Goal: Task Accomplishment & Management: Complete application form

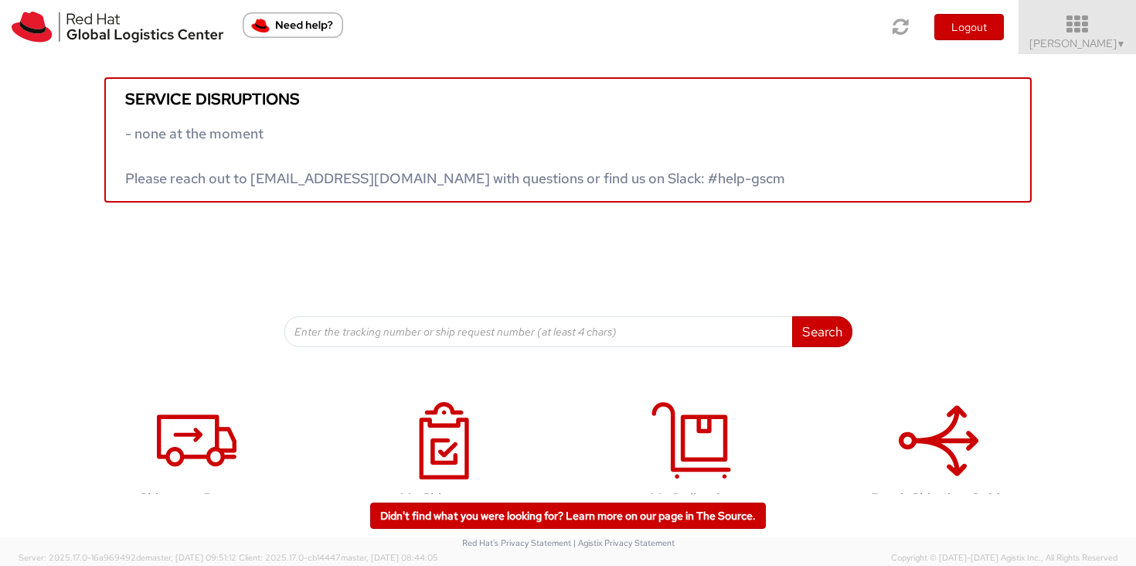
click at [1123, 32] on icon at bounding box center [1077, 25] width 135 height 22
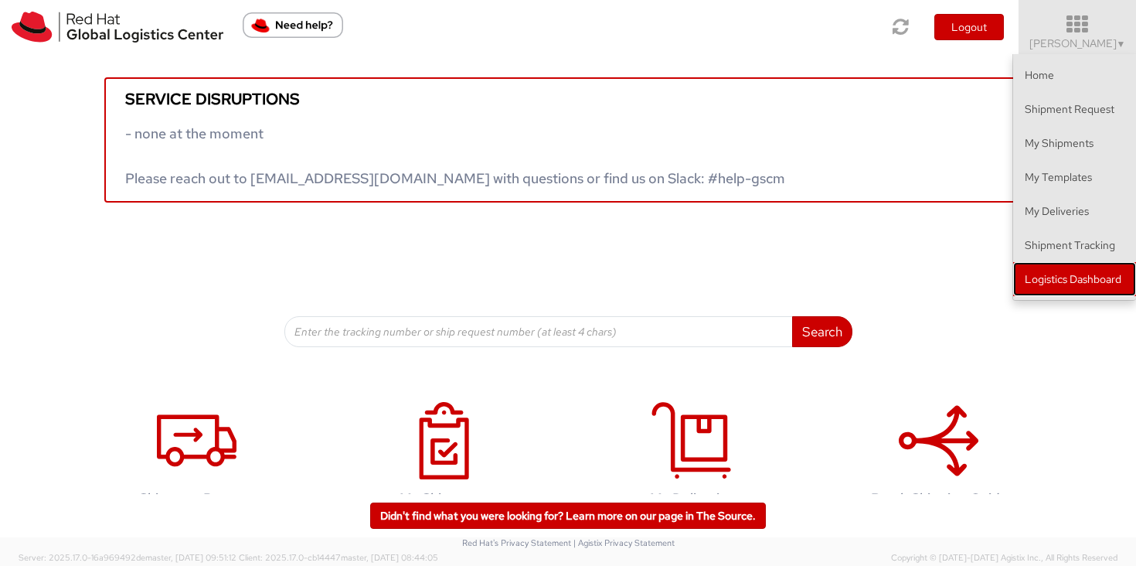
click at [1098, 293] on link "Logistics Dashboard" at bounding box center [1074, 279] width 123 height 34
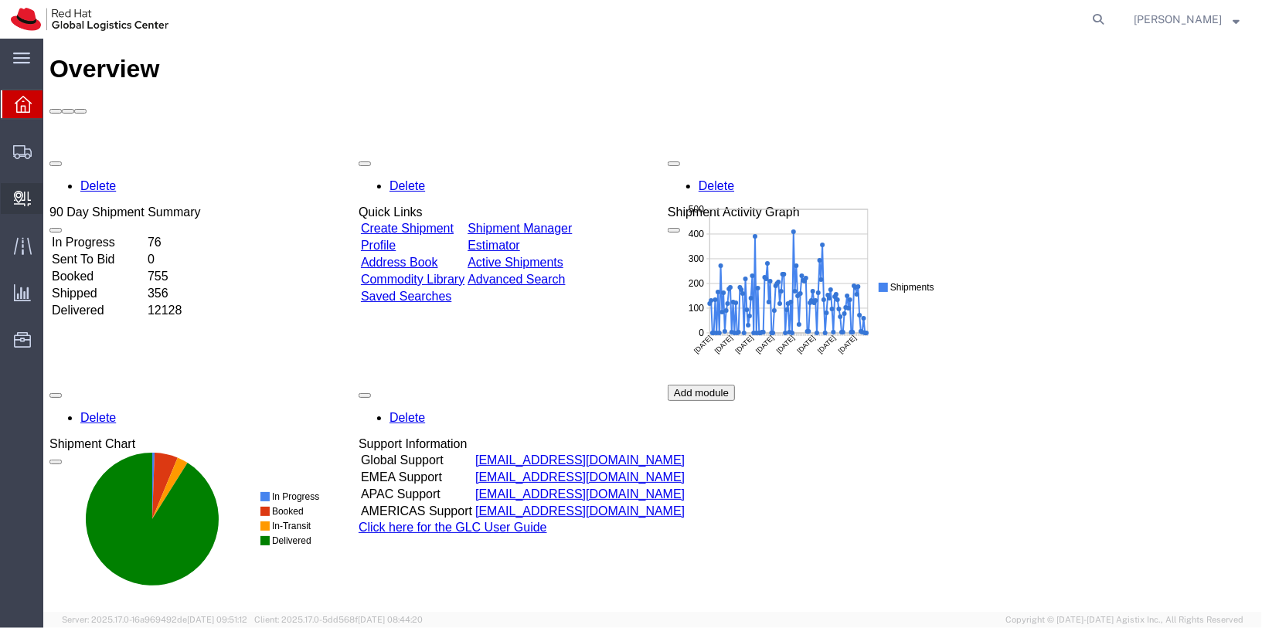
click at [53, 195] on span "Internal Delivery" at bounding box center [47, 198] width 11 height 31
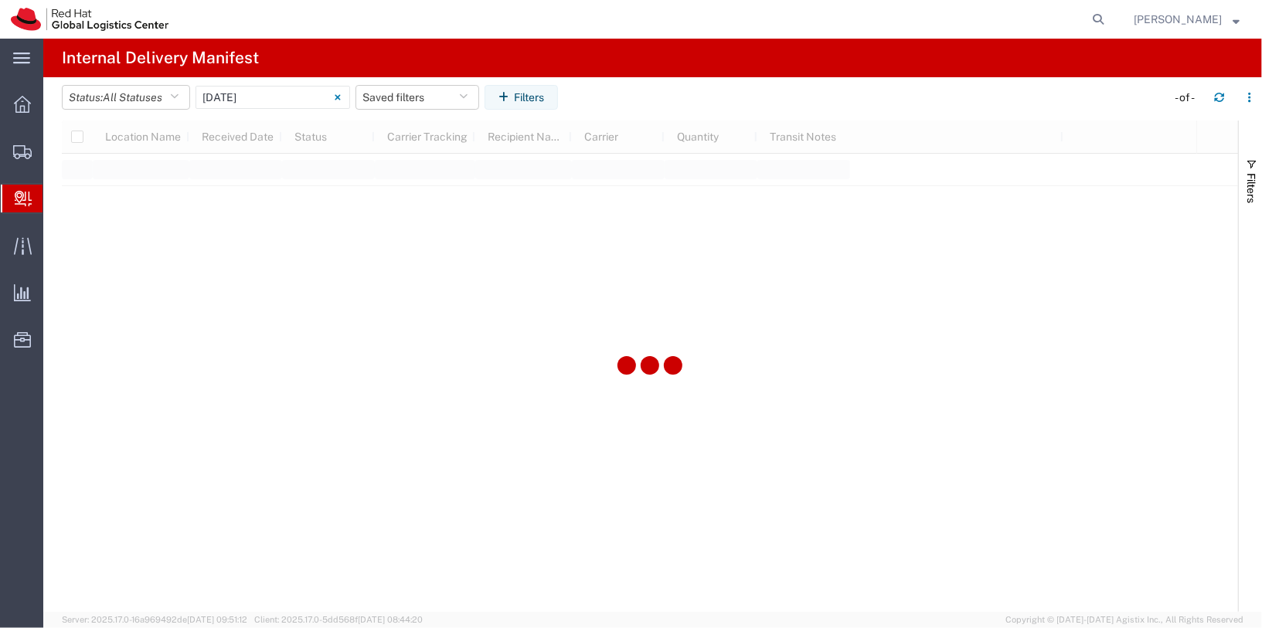
type input "06/11/2025"
type input "06/11/2025 - 06/11/2025"
click at [0, 0] on span "Create Delivery" at bounding box center [0, 0] width 0 height 0
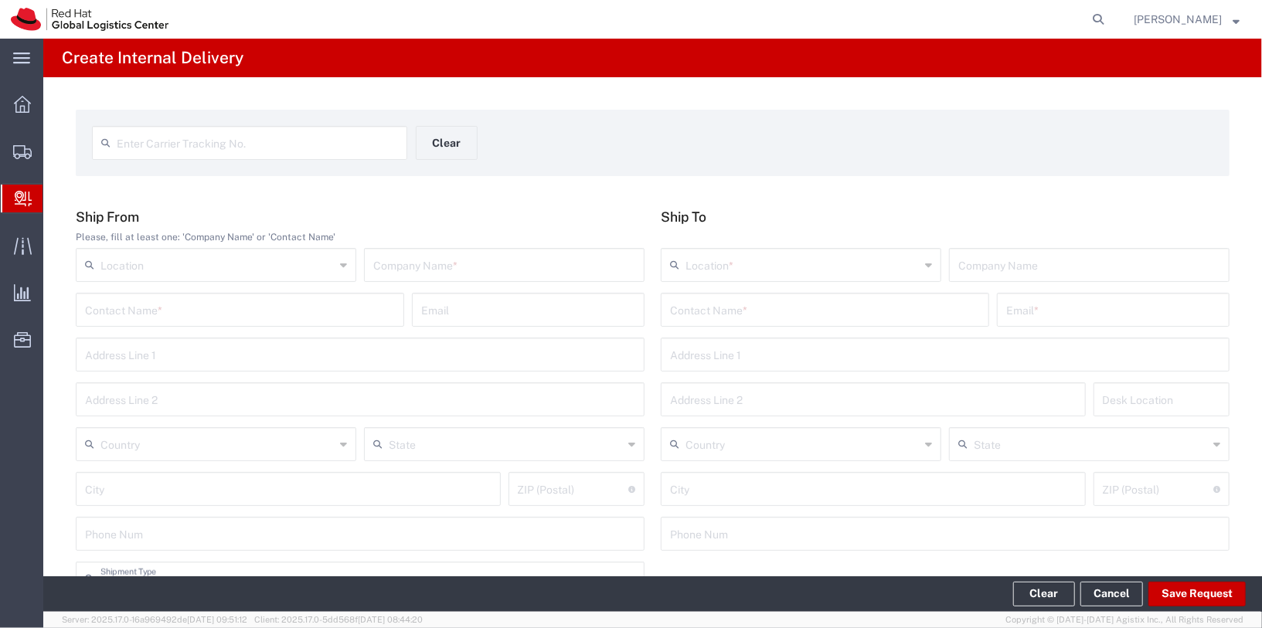
click at [0, 0] on span "Create Delivery" at bounding box center [0, 0] width 0 height 0
click at [423, 275] on input "text" at bounding box center [504, 263] width 262 height 27
type input "Shopee"
click at [766, 301] on input "text" at bounding box center [825, 308] width 310 height 27
type input "l"
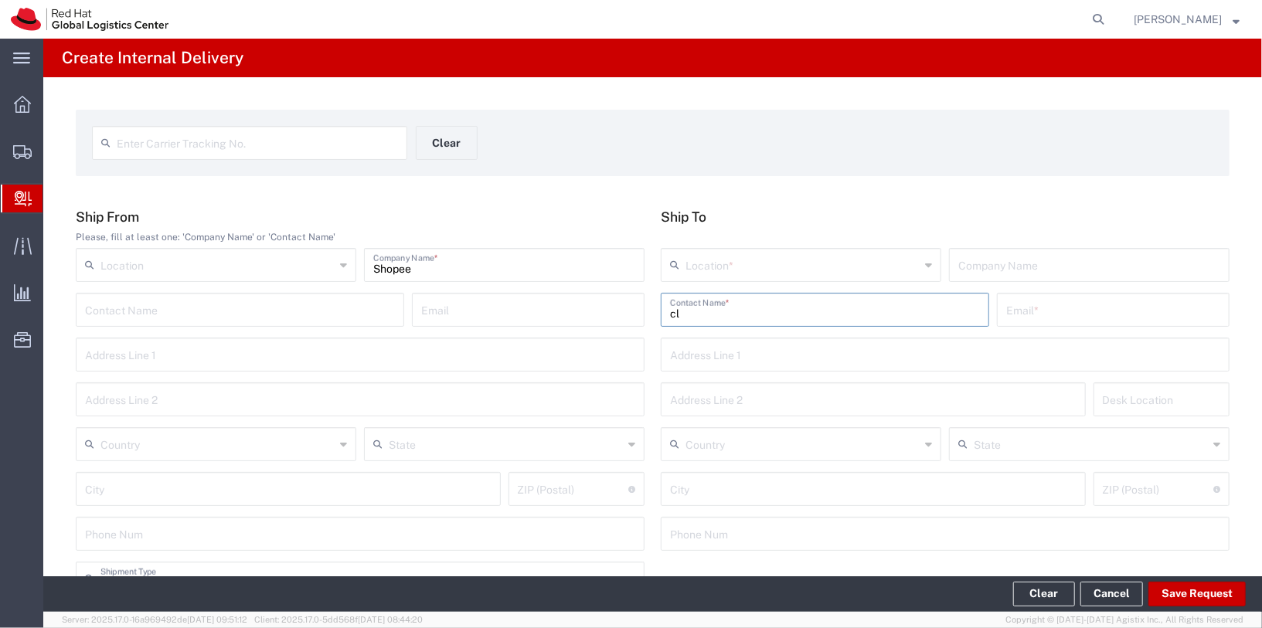
type input "c"
type input "s"
click at [764, 274] on input "text" at bounding box center [802, 263] width 234 height 27
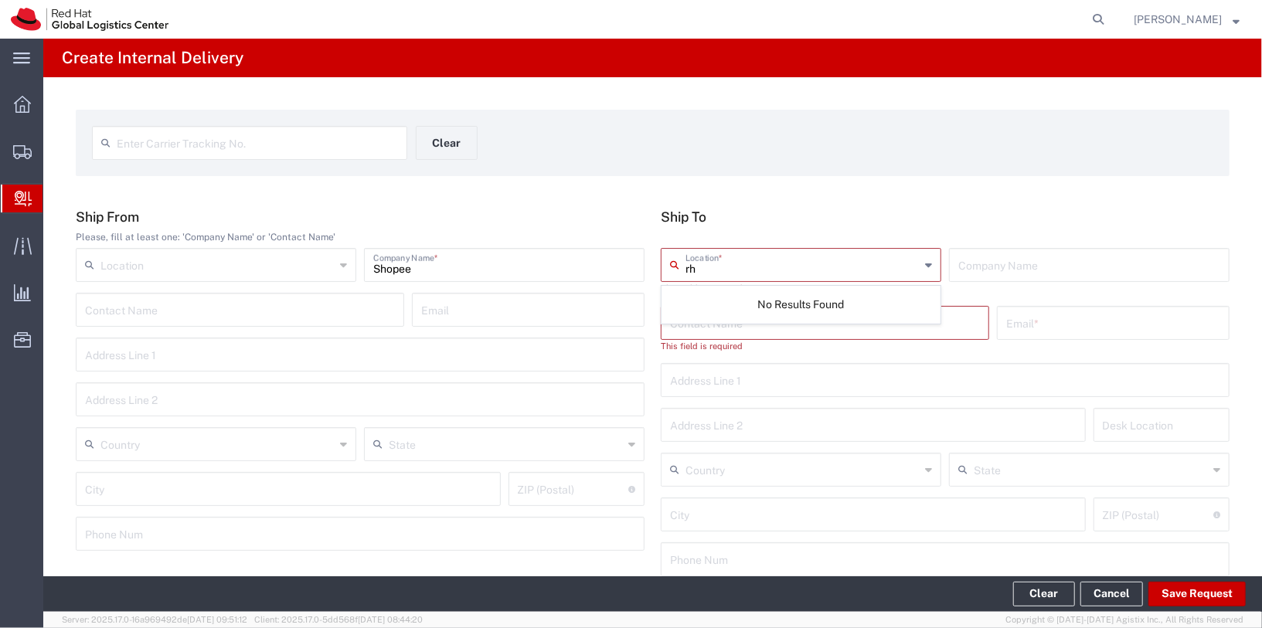
type input "r"
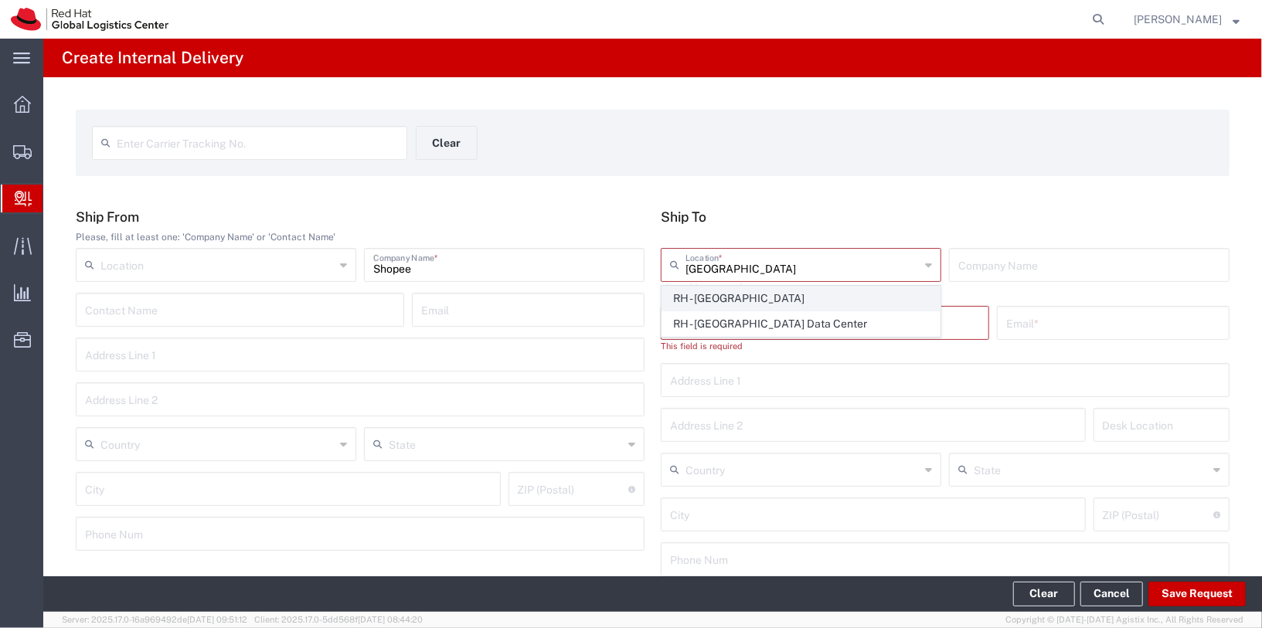
click at [776, 301] on span "RH - Singapore" at bounding box center [800, 299] width 277 height 24
type input "RH - Singapore"
type input "Red Hat Asia Pacific Pte Ltd"
type input "88 Market Street, Level 45"
type input "CapitaSpring"
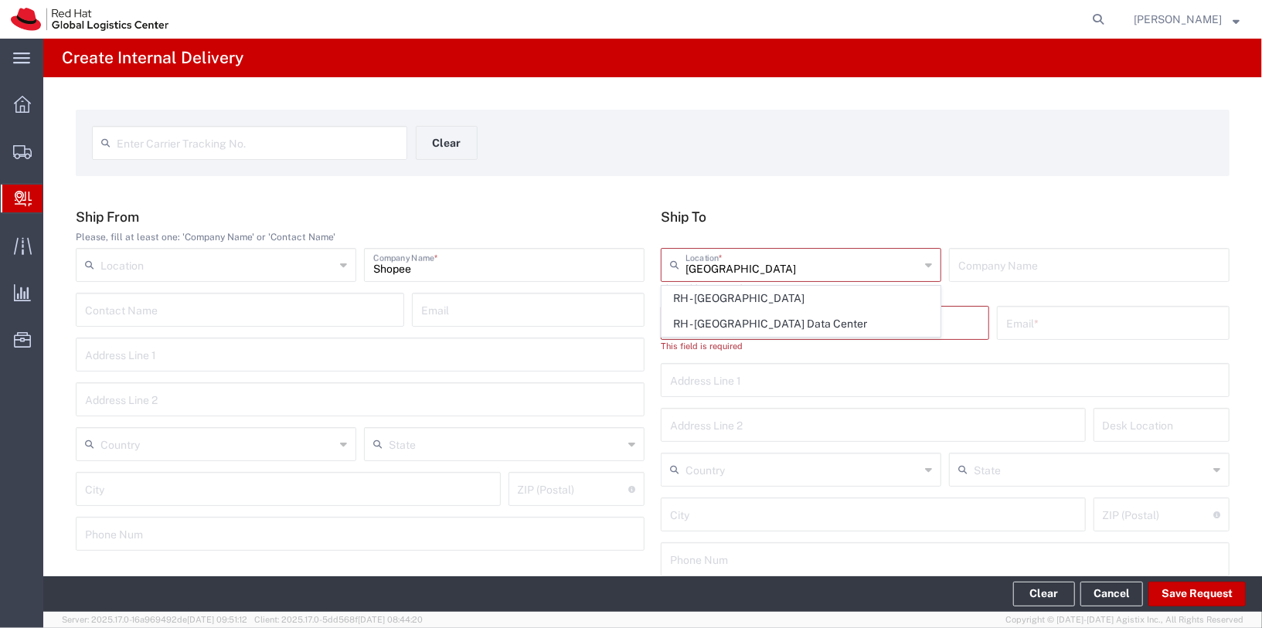
type input "Singapore"
type input "SINGAPORE"
type input "048948"
type input "65 6490 4200"
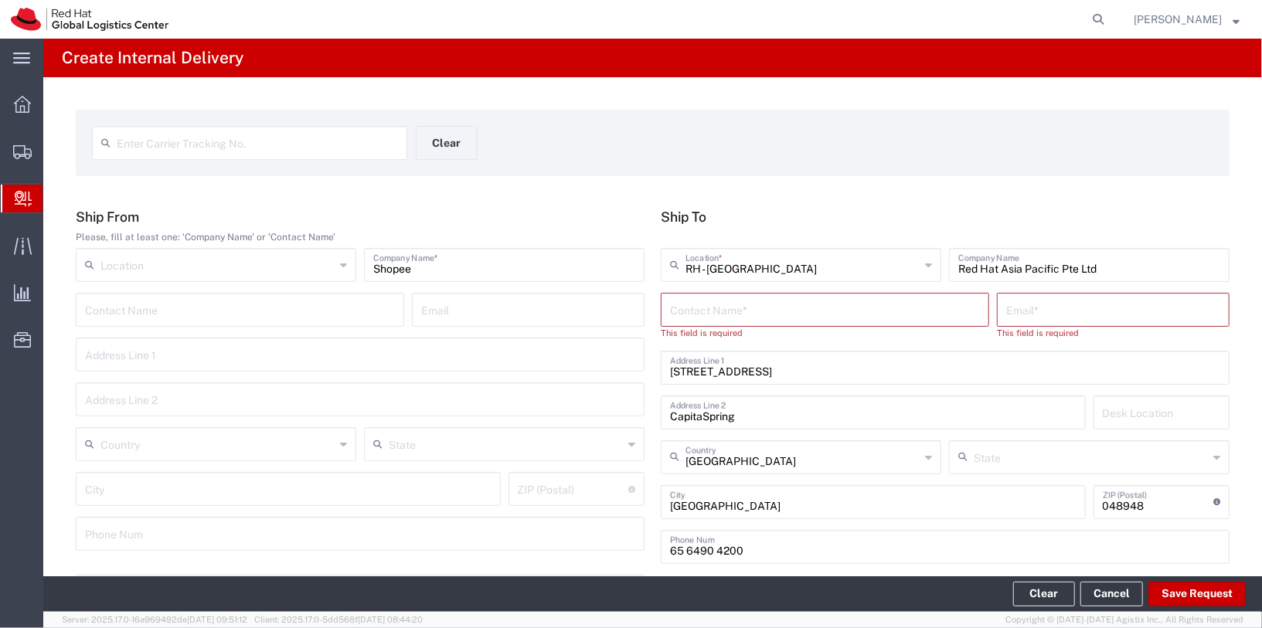
click at [769, 311] on input "text" at bounding box center [825, 308] width 310 height 27
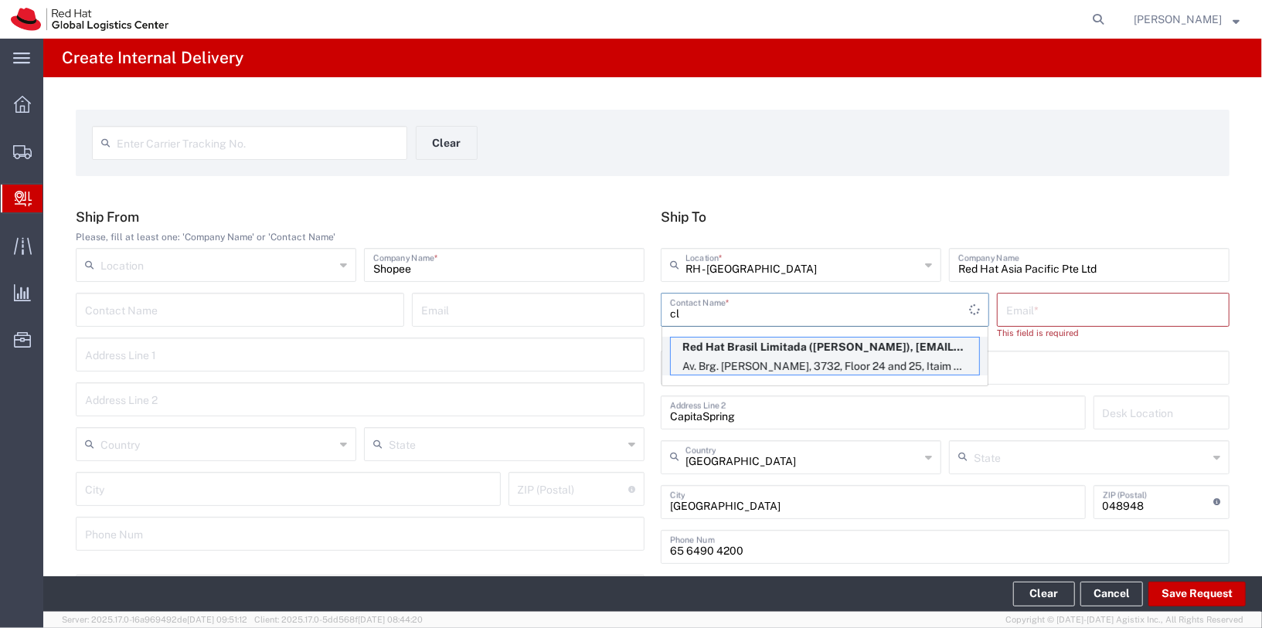
type input "c"
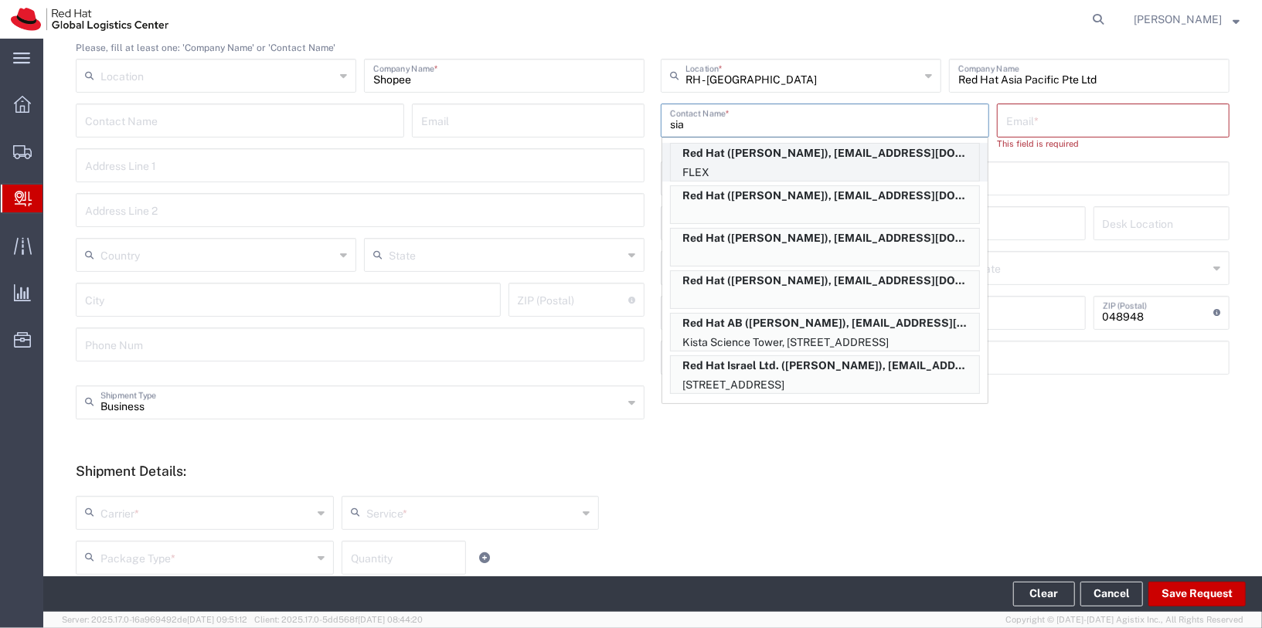
scroll to position [155, 0]
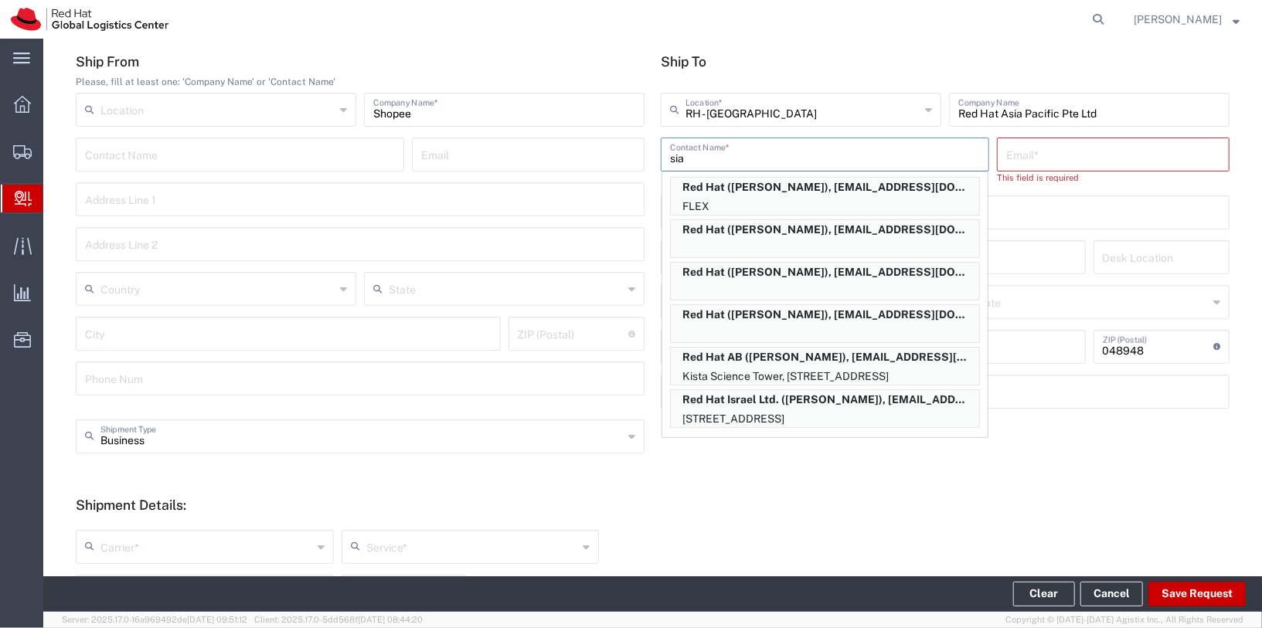
drag, startPoint x: 736, startPoint y: 157, endPoint x: 624, endPoint y: 154, distance: 112.9
click at [624, 154] on div "Ship From Please, fill at least one: 'Company Name' or 'Contact Name' Location …" at bounding box center [653, 236] width 1170 height 366
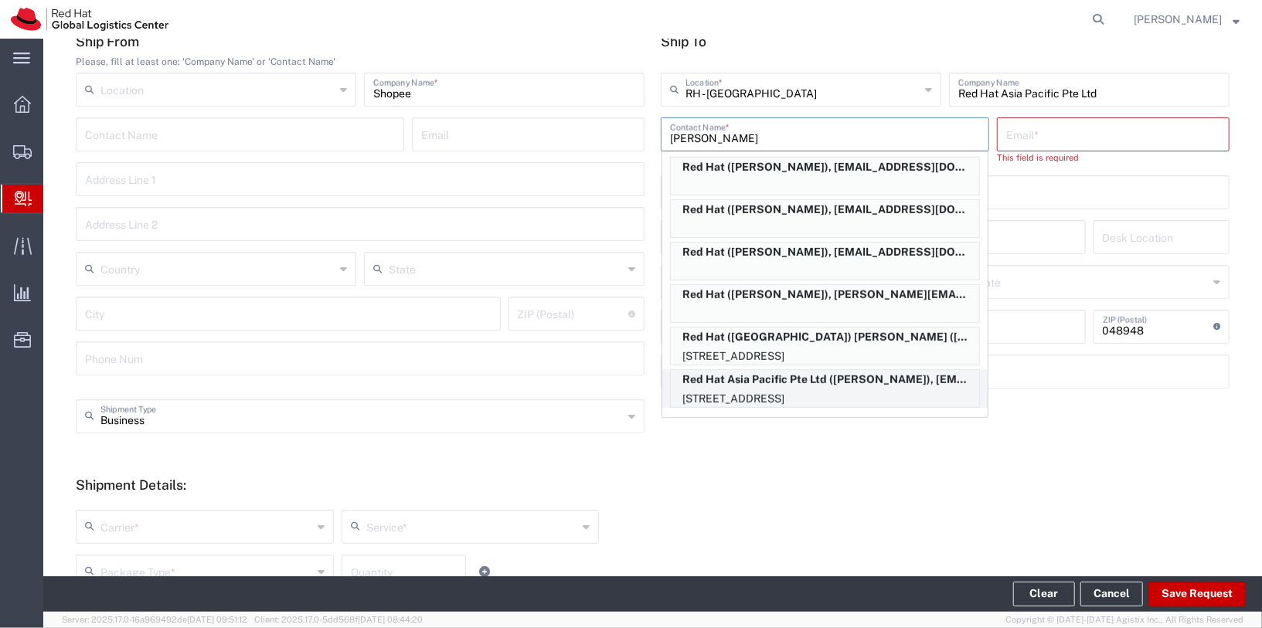
click at [923, 389] on p "88 Market Street, Level 45, CapitaSpring, 45N105, SINGAPORE, 048948, SG" at bounding box center [825, 398] width 308 height 19
type input "Claudine Sia"
type input "clsia@redhat.com"
type input "45N105"
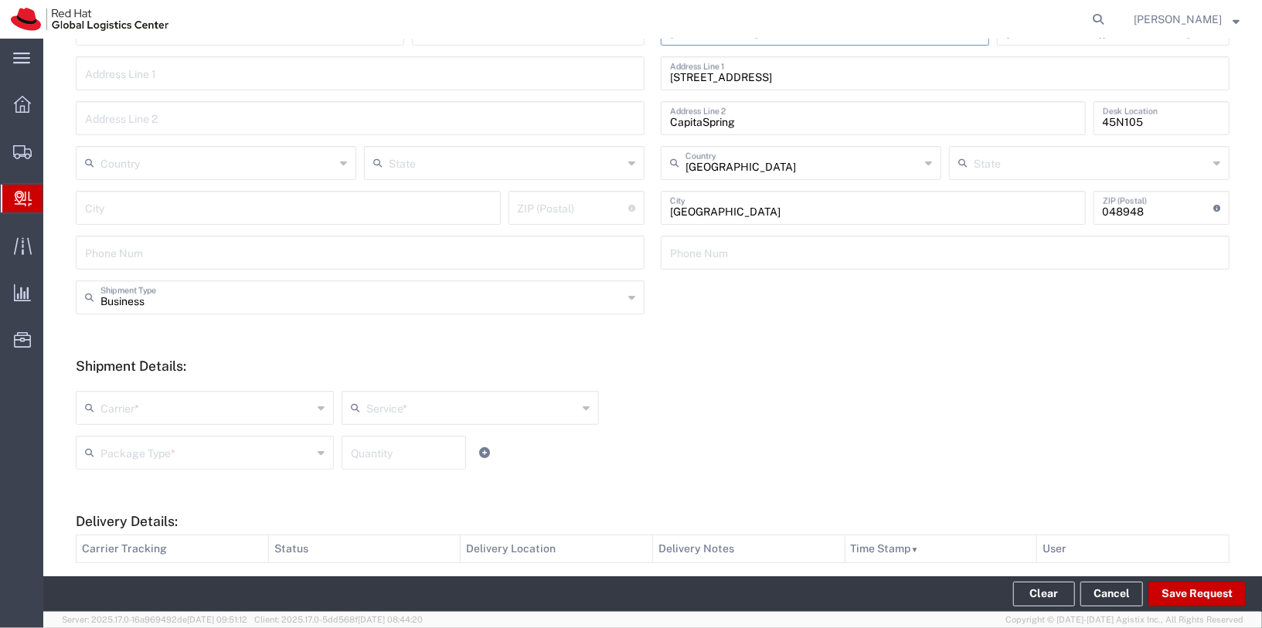
scroll to position [283, 0]
click at [259, 426] on div "Carrier * DHL FedEx Express Interoffice Local Carrier Singapore - Courier Cover…" at bounding box center [470, 411] width 797 height 45
click at [258, 420] on div "Carrier *" at bounding box center [205, 406] width 258 height 34
click at [257, 407] on input "text" at bounding box center [206, 405] width 212 height 27
click at [180, 522] on span "Local Carrier" at bounding box center [204, 516] width 255 height 24
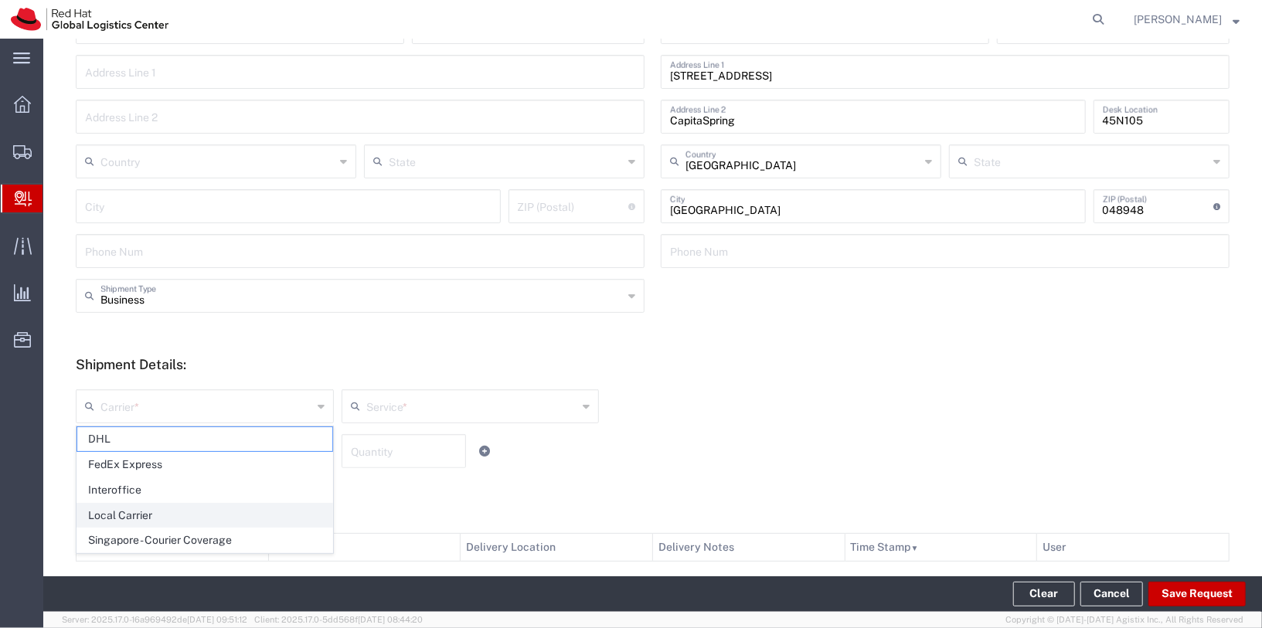
type input "Local Carrier"
type input "Local_Ground"
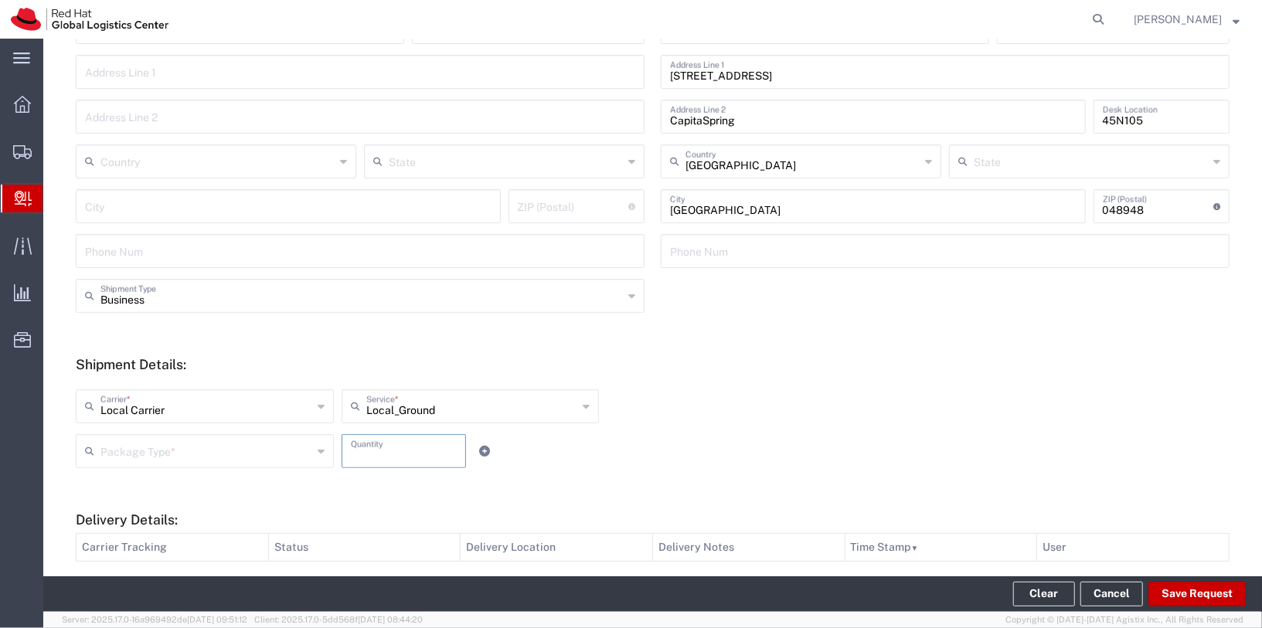
click at [433, 450] on input "number" at bounding box center [404, 450] width 107 height 27
type input "1"
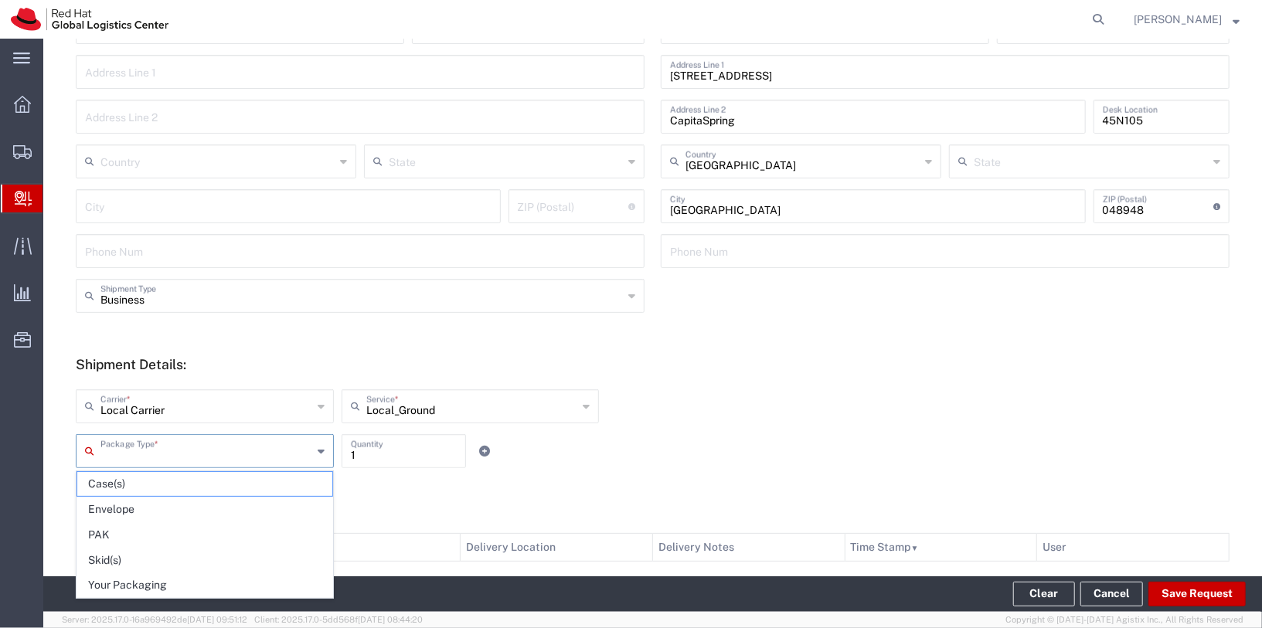
click at [248, 440] on input "text" at bounding box center [206, 450] width 212 height 27
click at [230, 580] on span "Your Packaging" at bounding box center [204, 585] width 255 height 24
type input "Your Packaging"
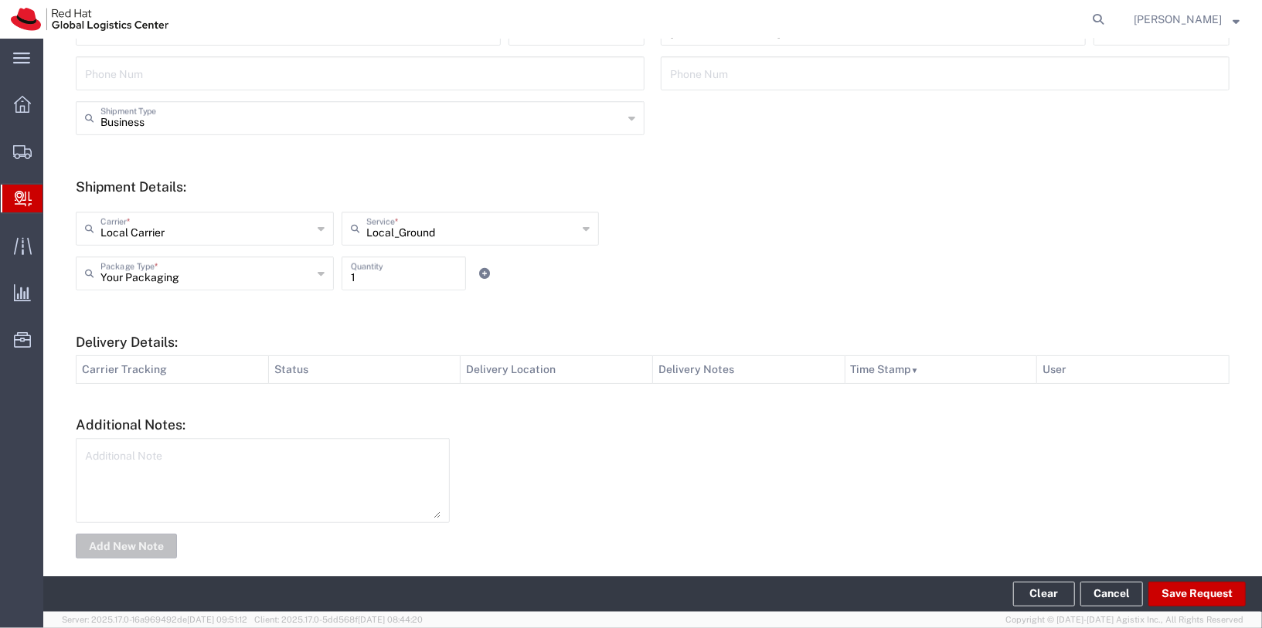
scroll to position [474, 0]
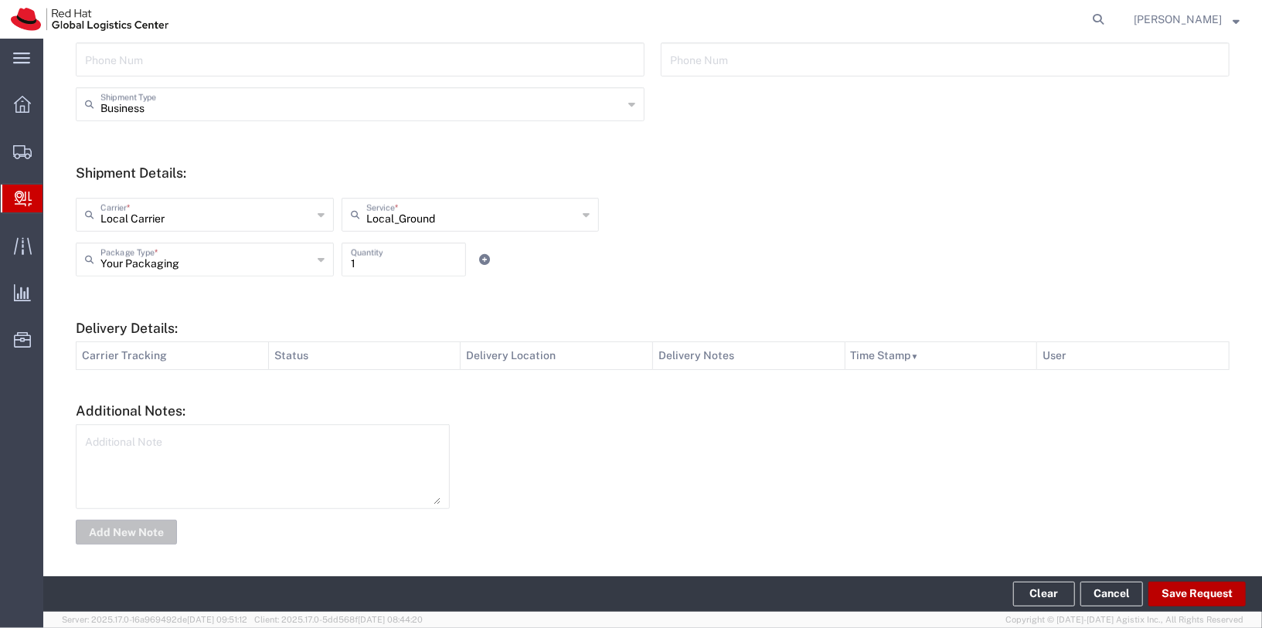
click at [1188, 595] on button "Save Request" at bounding box center [1196, 594] width 97 height 25
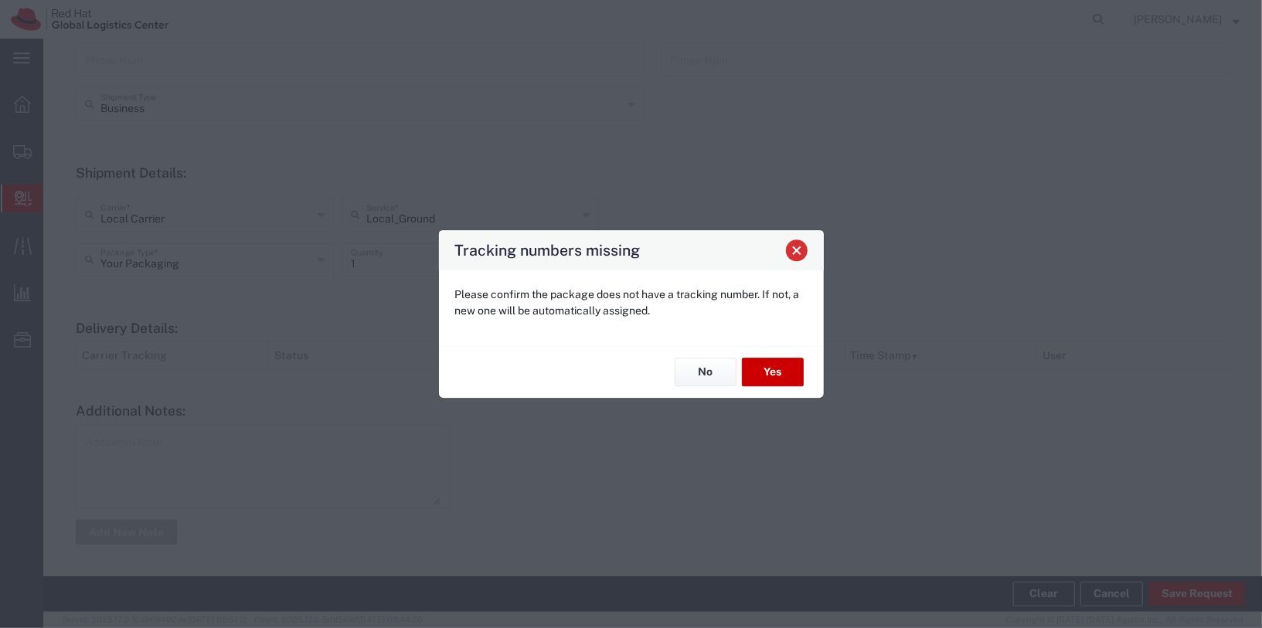
click at [787, 251] on button "Close" at bounding box center [797, 251] width 22 height 22
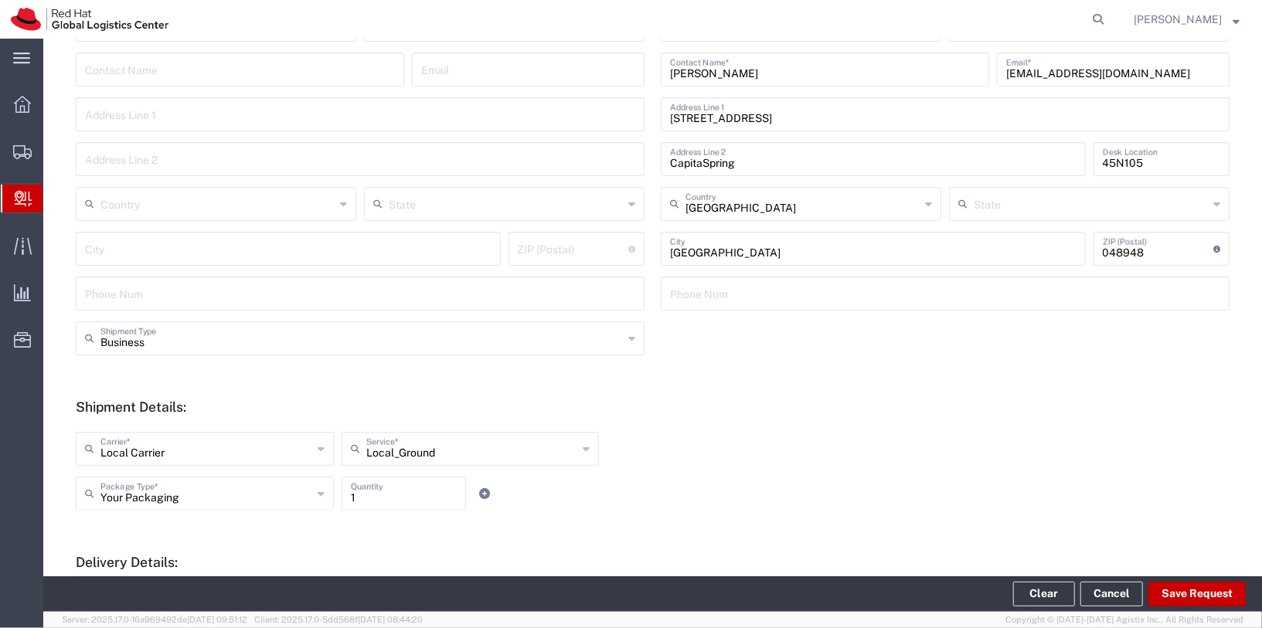
scroll to position [0, 0]
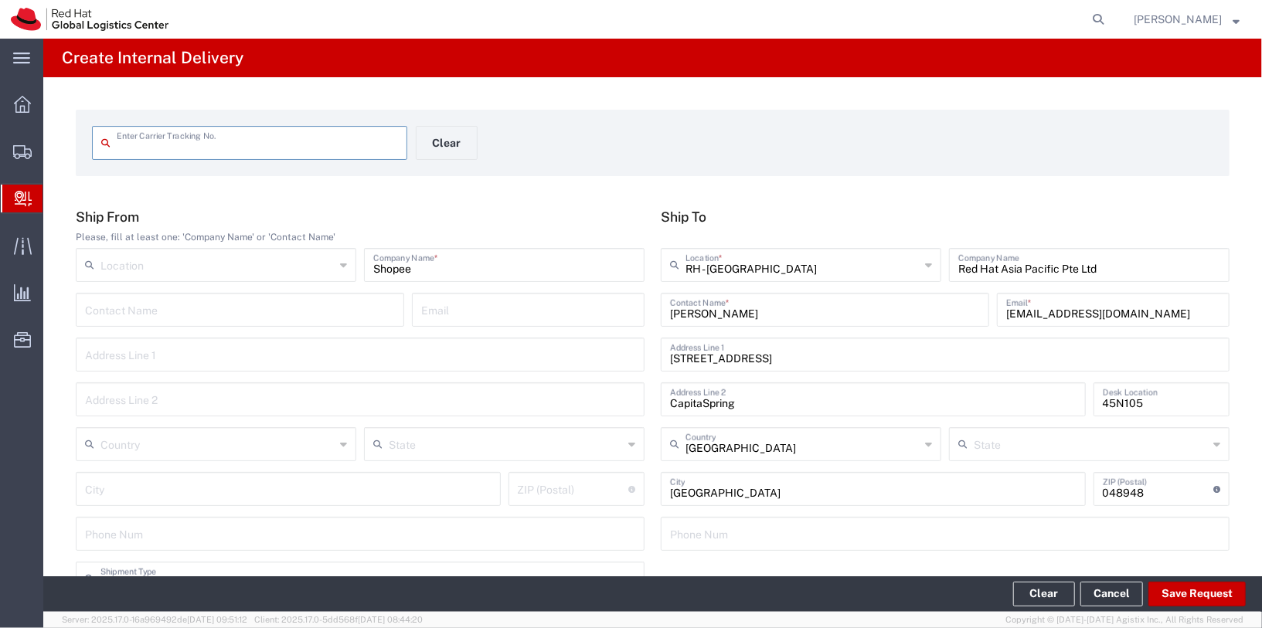
click at [303, 154] on input "text" at bounding box center [257, 141] width 281 height 27
type input "[US_VEHICLE_IDENTIFICATION_NUMBER]"
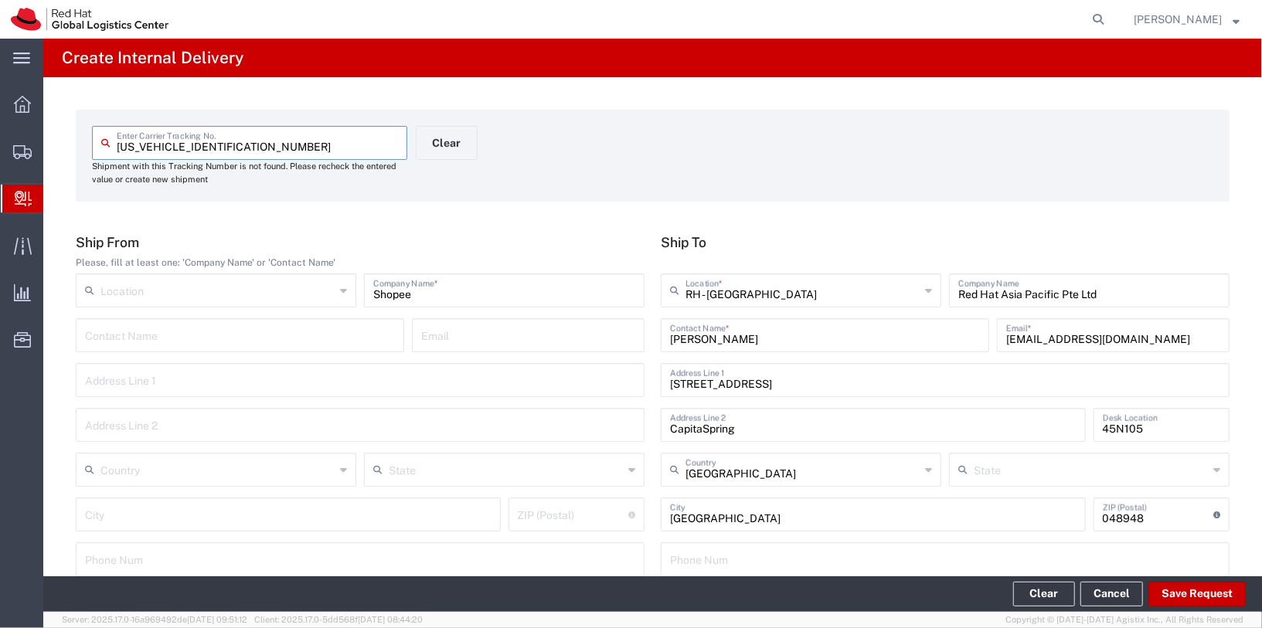
scroll to position [500, 0]
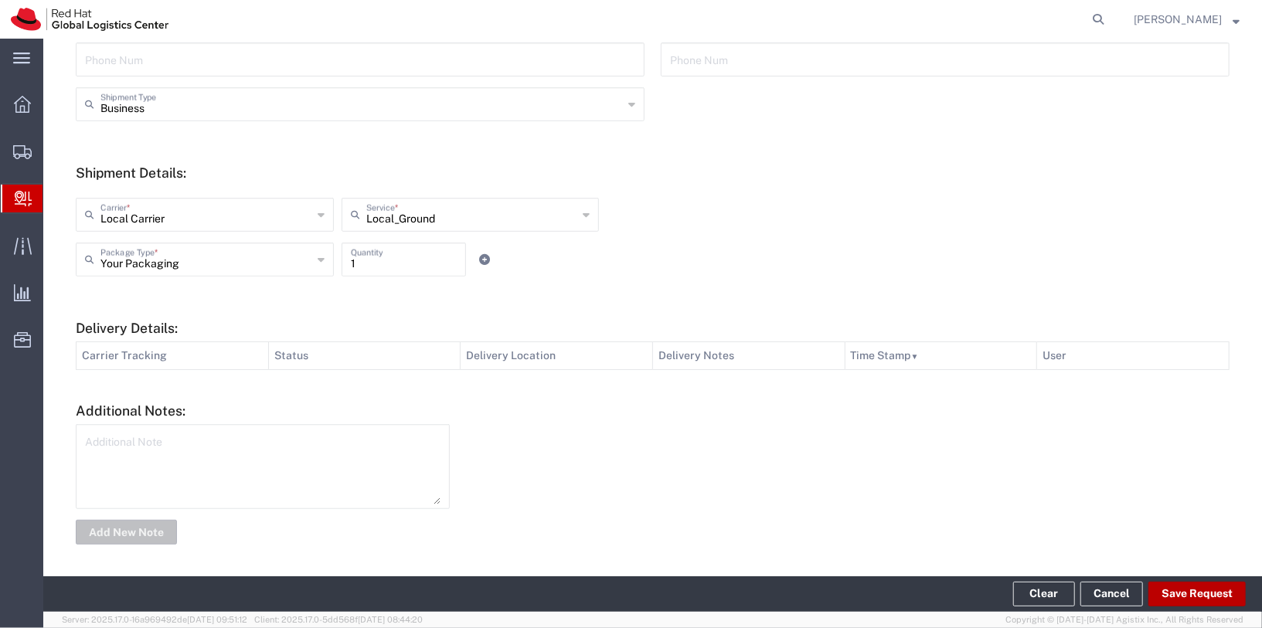
click at [1188, 600] on button "Save Request" at bounding box center [1196, 594] width 97 height 25
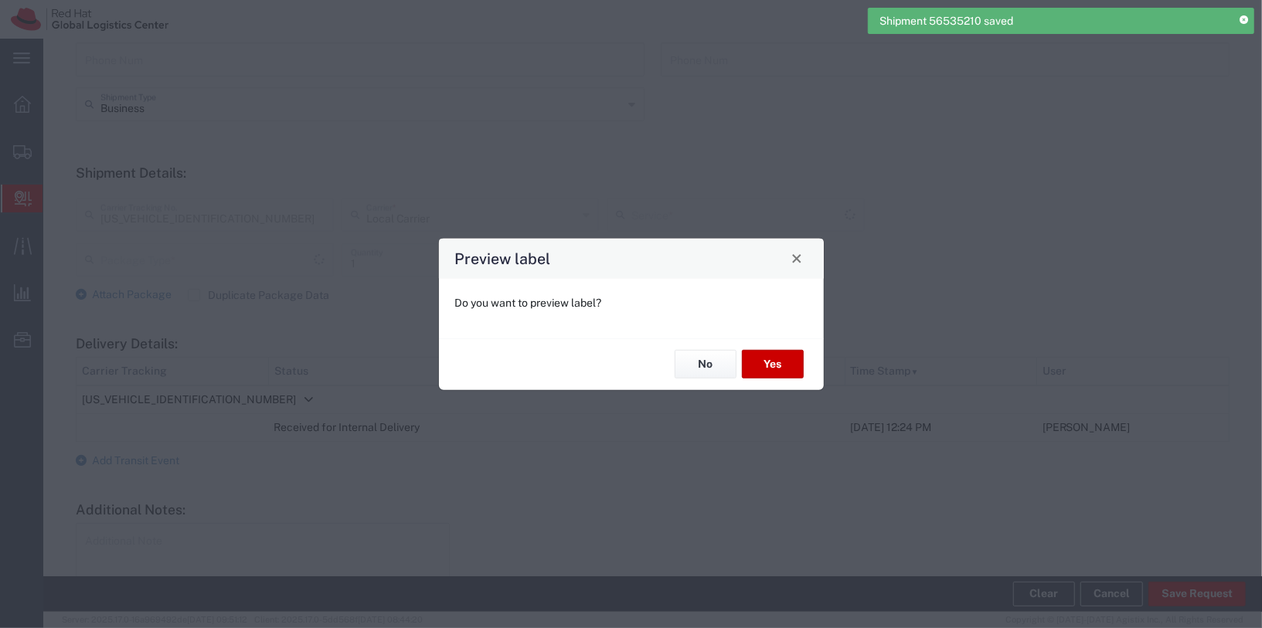
type input "Your Packaging"
type input "Local_Ground"
click at [770, 373] on button "Yes" at bounding box center [773, 364] width 62 height 29
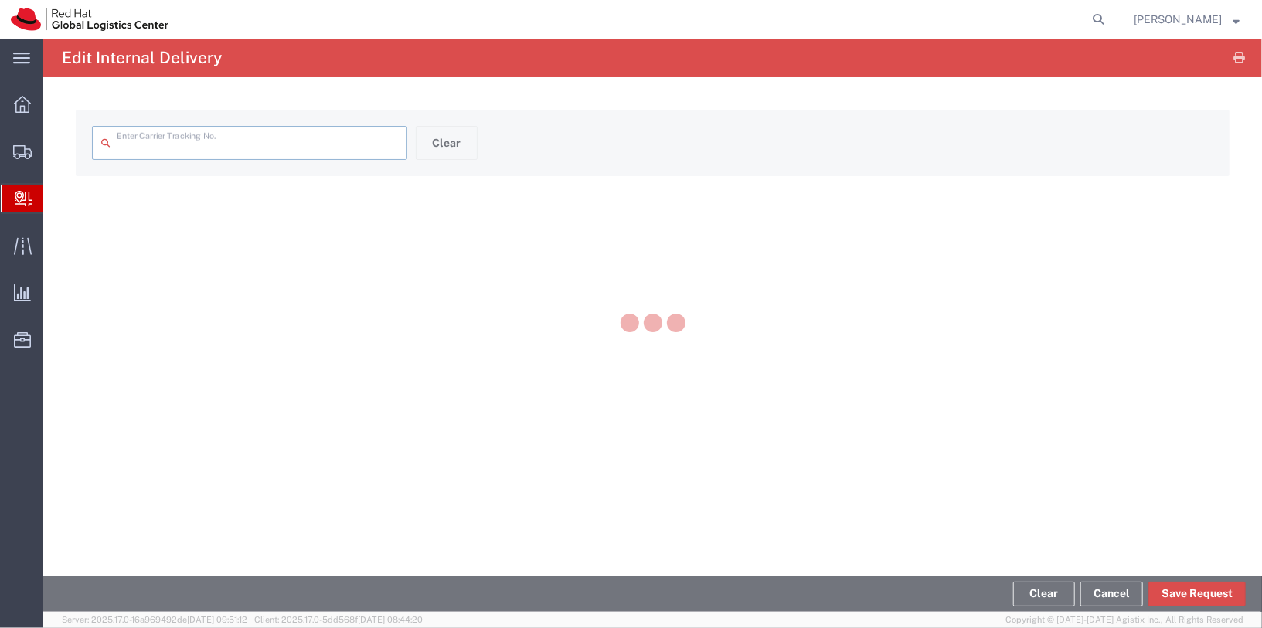
type input "[US_VEHICLE_IDENTIFICATION_NUMBER]"
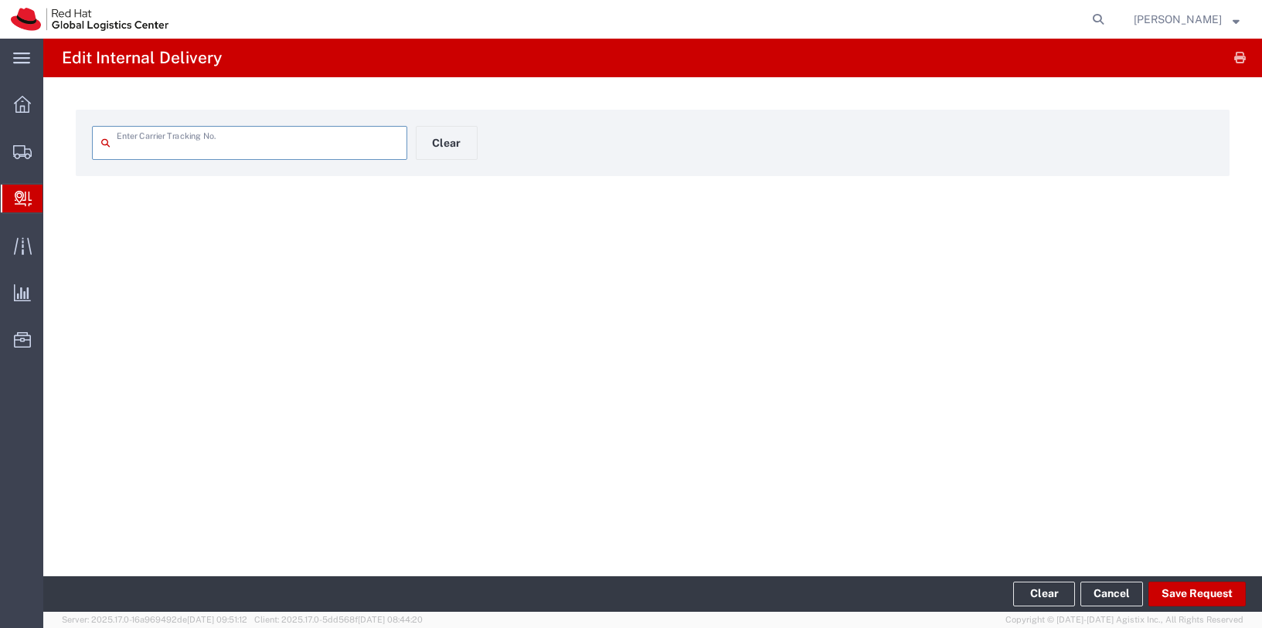
type input "SPXSG057637901298"
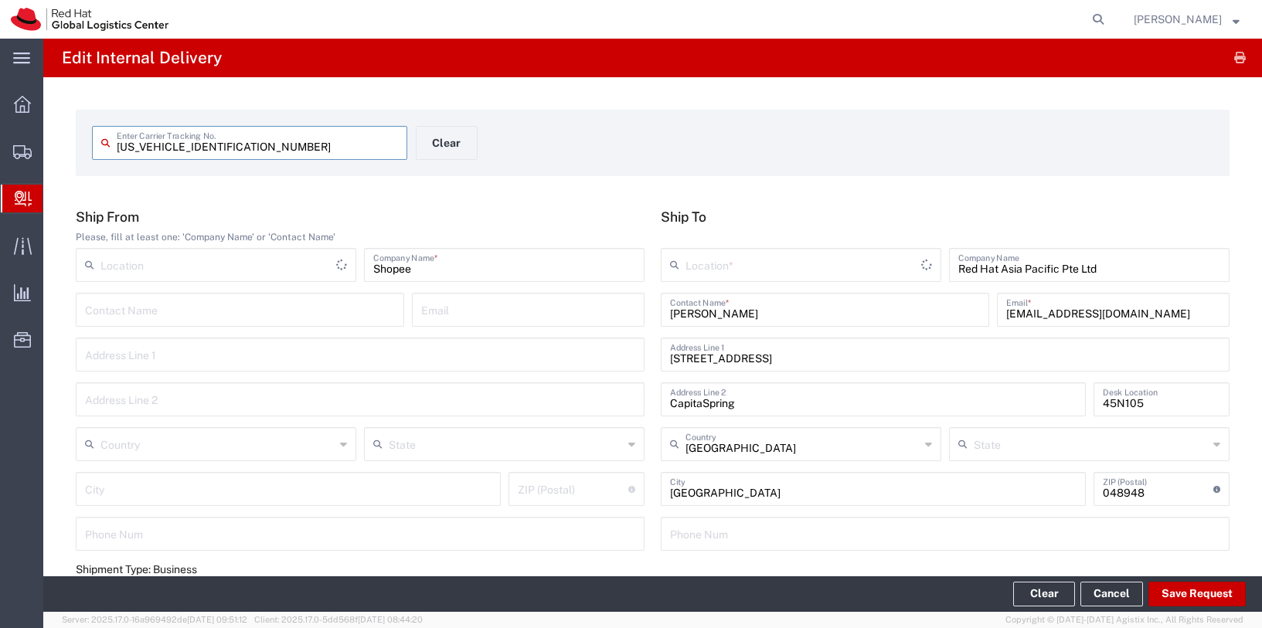
type input "RH - Singapore"
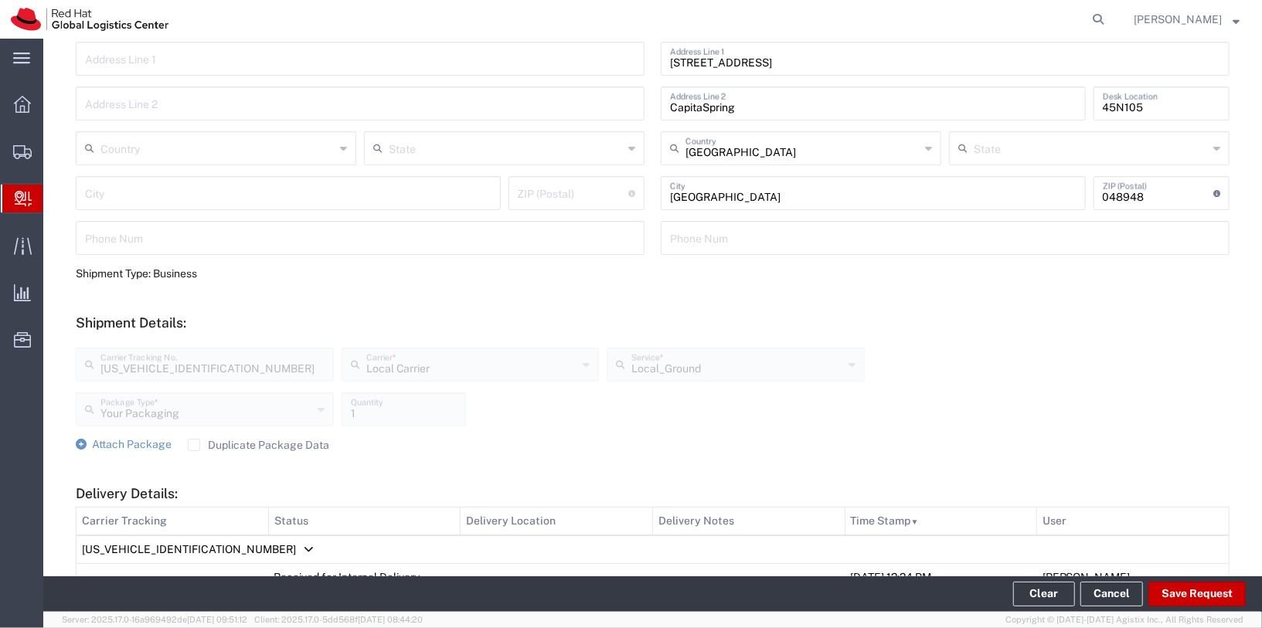
scroll to position [544, 0]
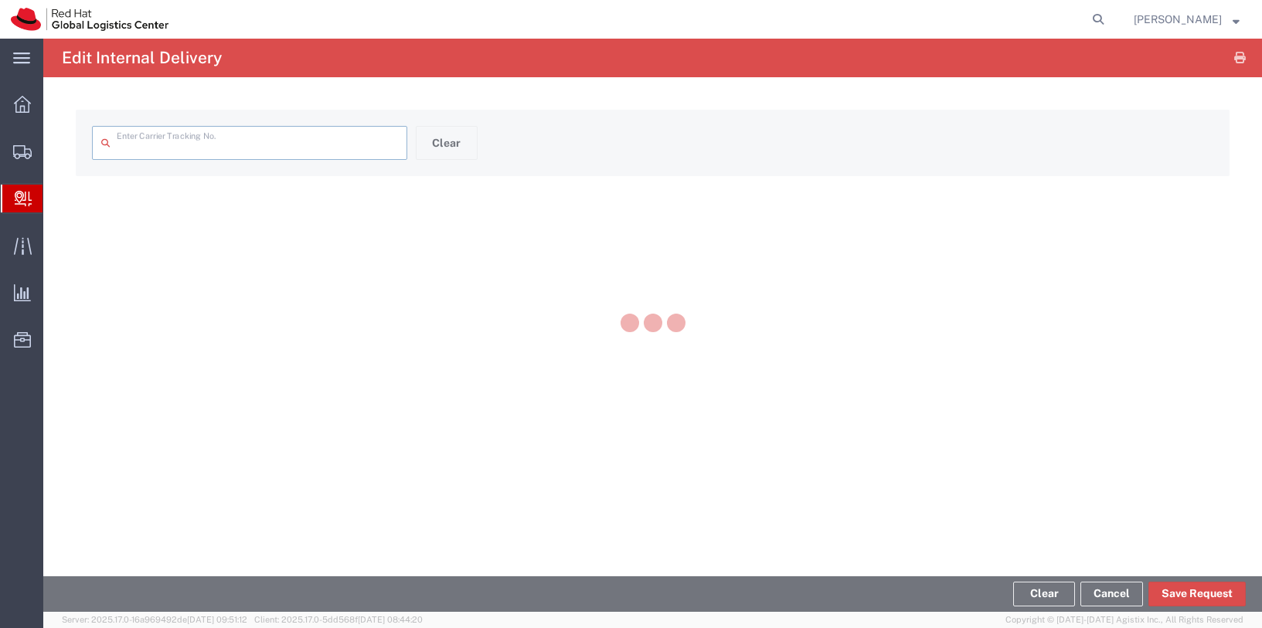
type input "SPXSG057637901298"
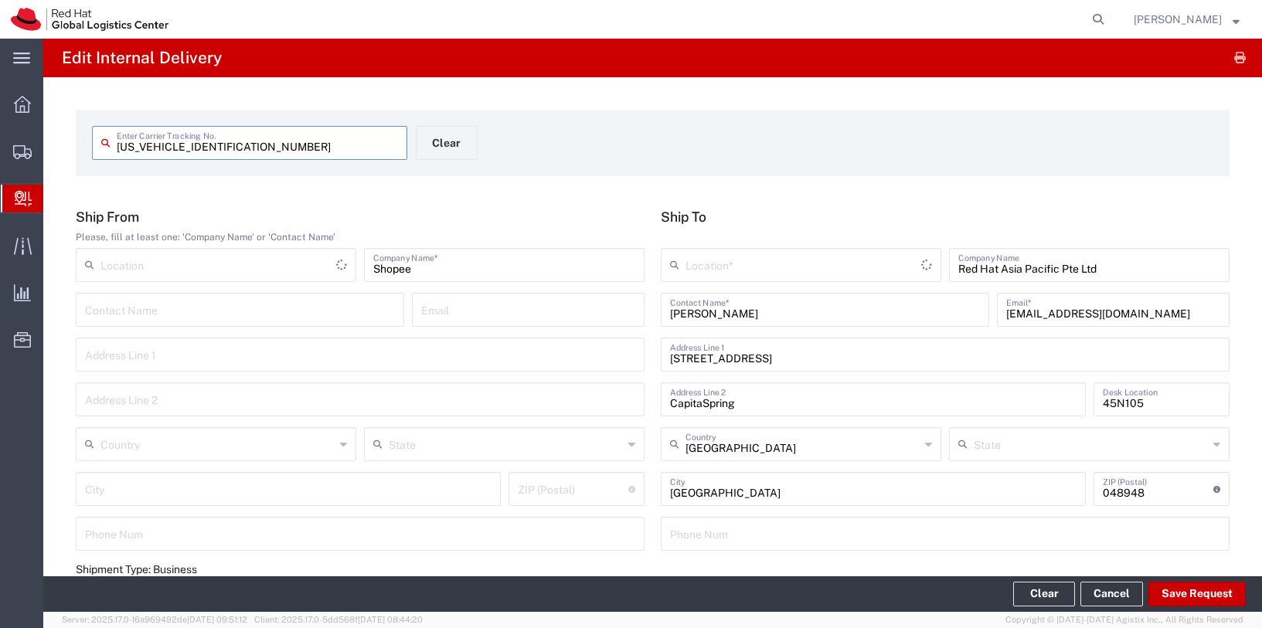
type input "RH - [GEOGRAPHIC_DATA]"
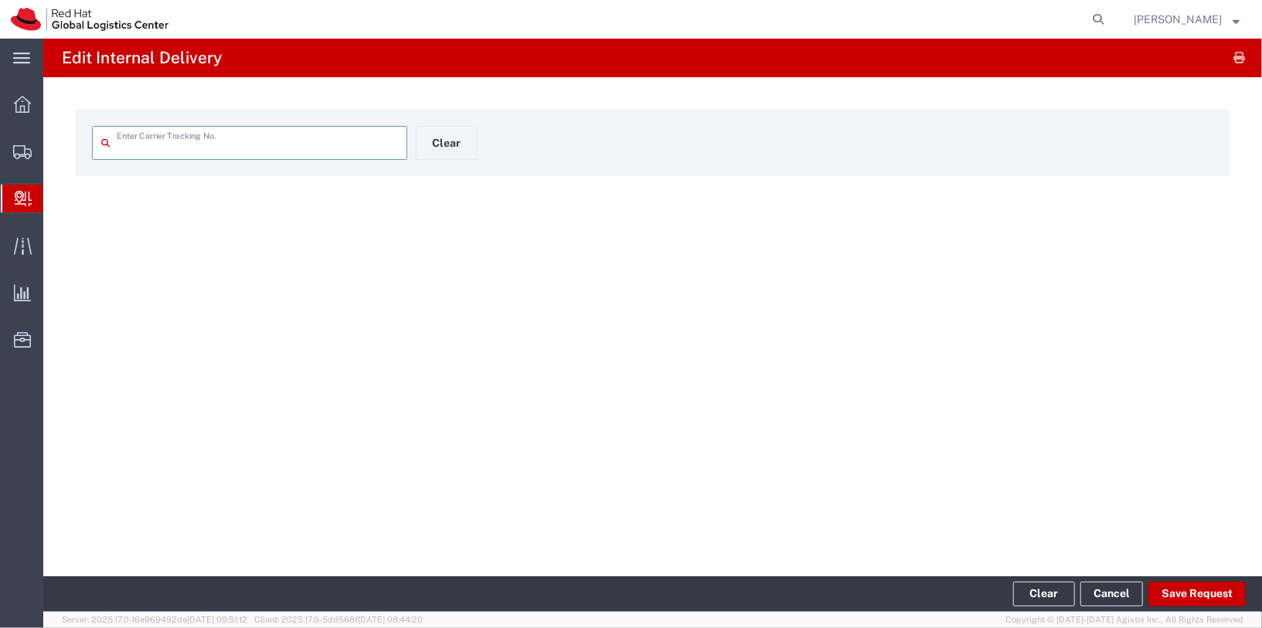
type input "[US_VEHICLE_IDENTIFICATION_NUMBER]"
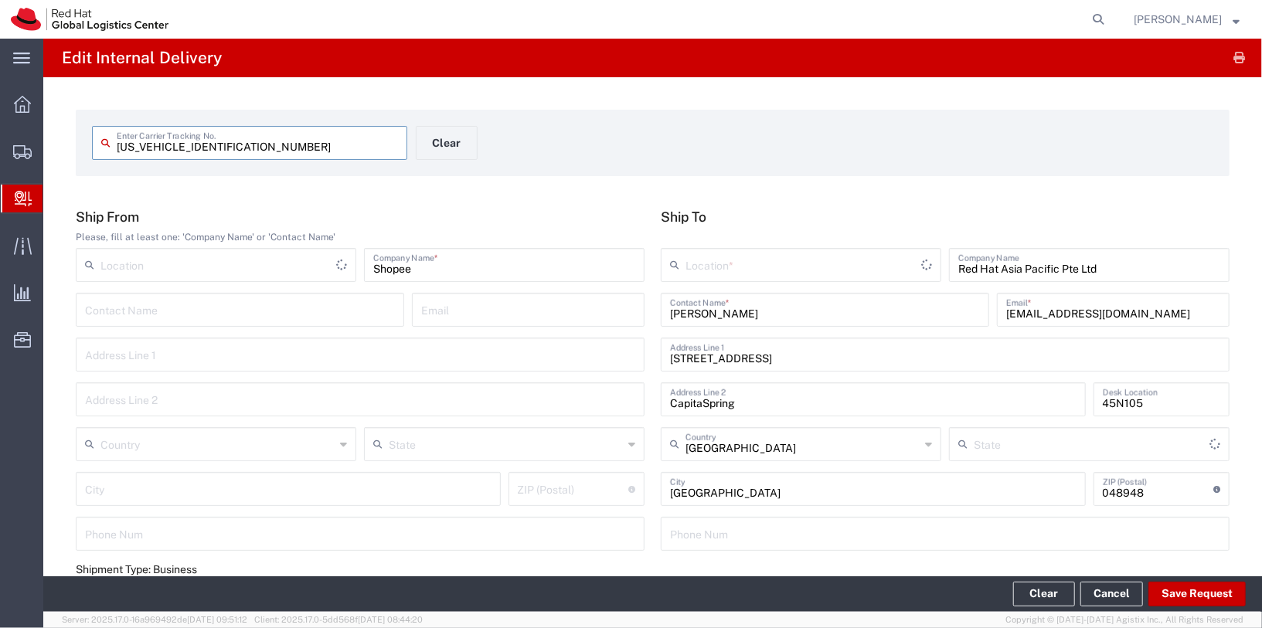
type input "Your Packaging"
type input "Local Carrier"
type input "Local_Ground"
type input "RH - Singapore"
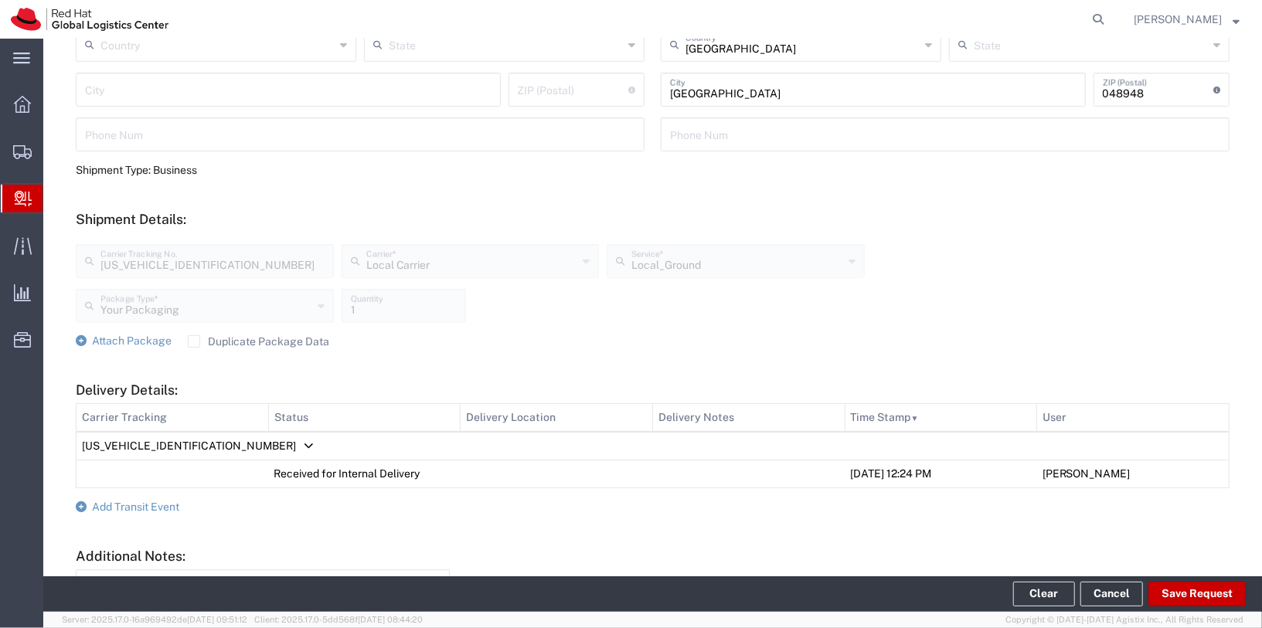
scroll to position [544, 0]
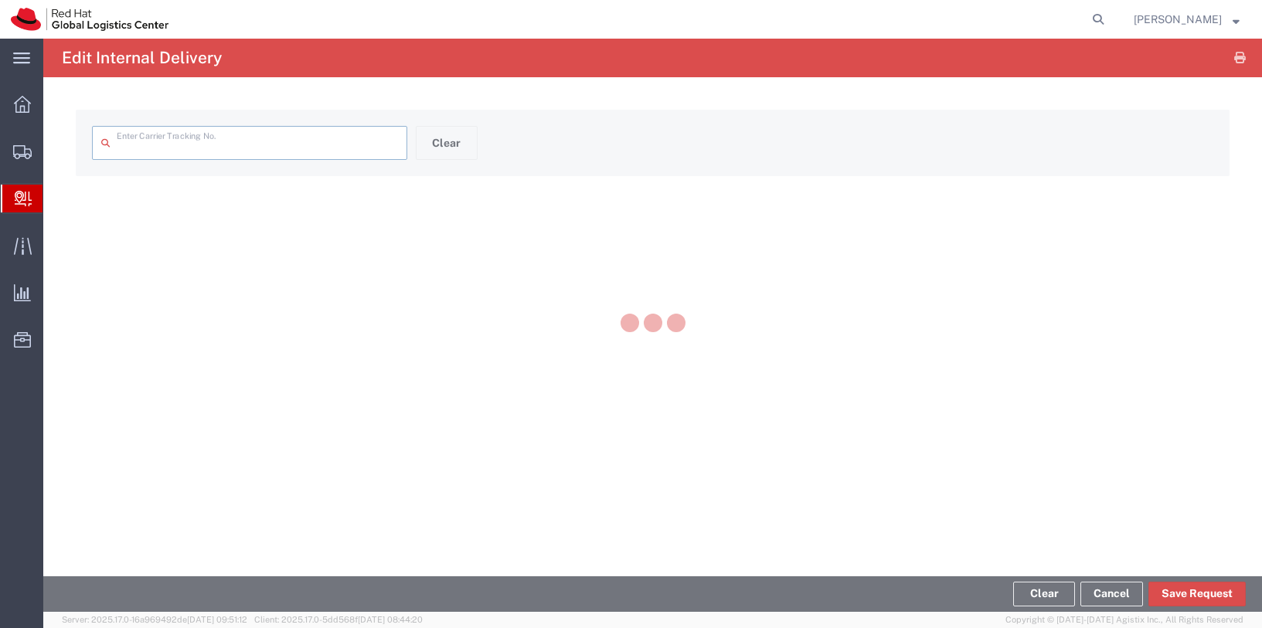
type input "[US_VEHICLE_IDENTIFICATION_NUMBER]"
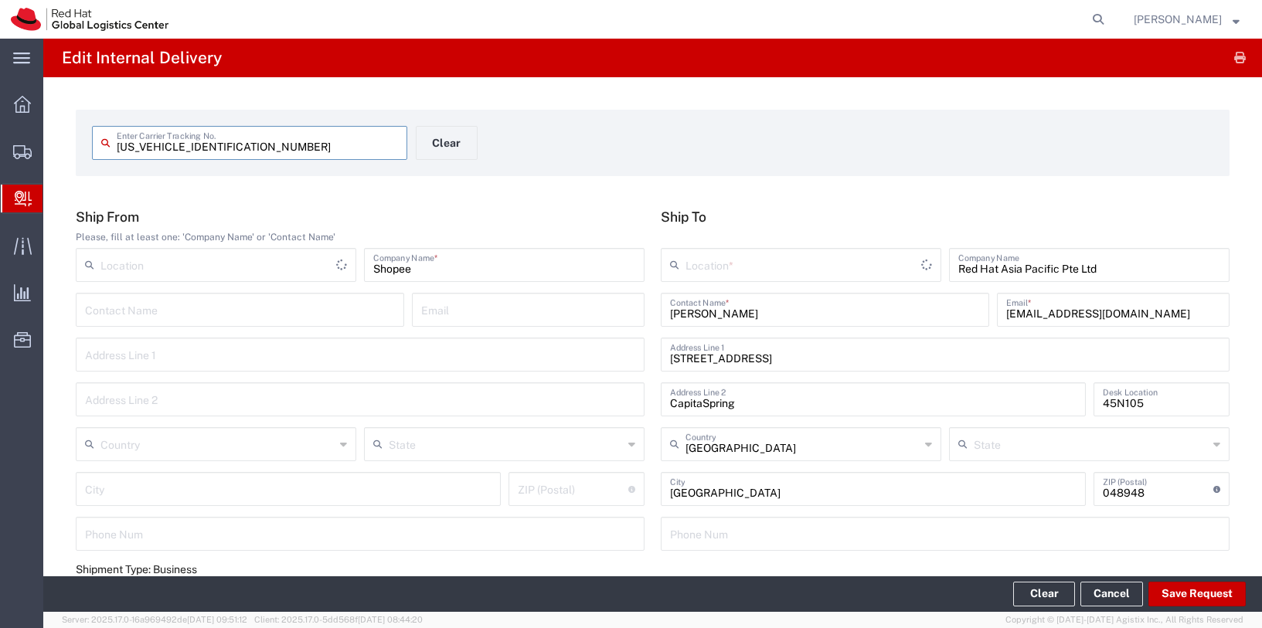
type input "RH - [GEOGRAPHIC_DATA]"
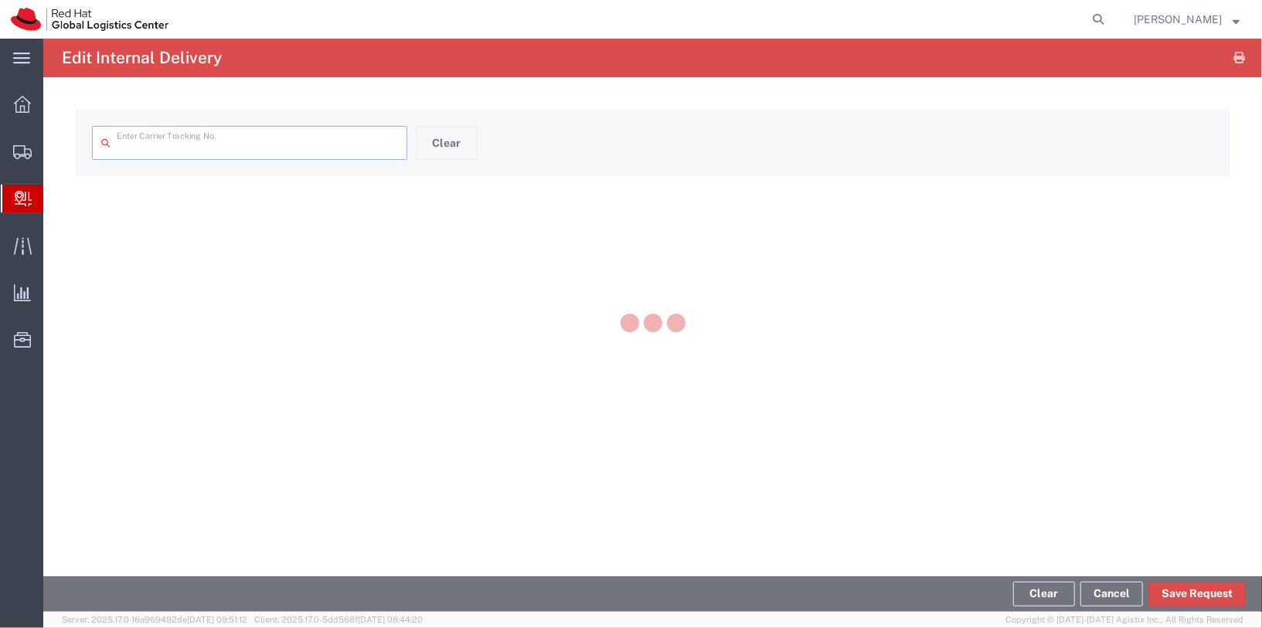
type input "[US_VEHICLE_IDENTIFICATION_NUMBER]"
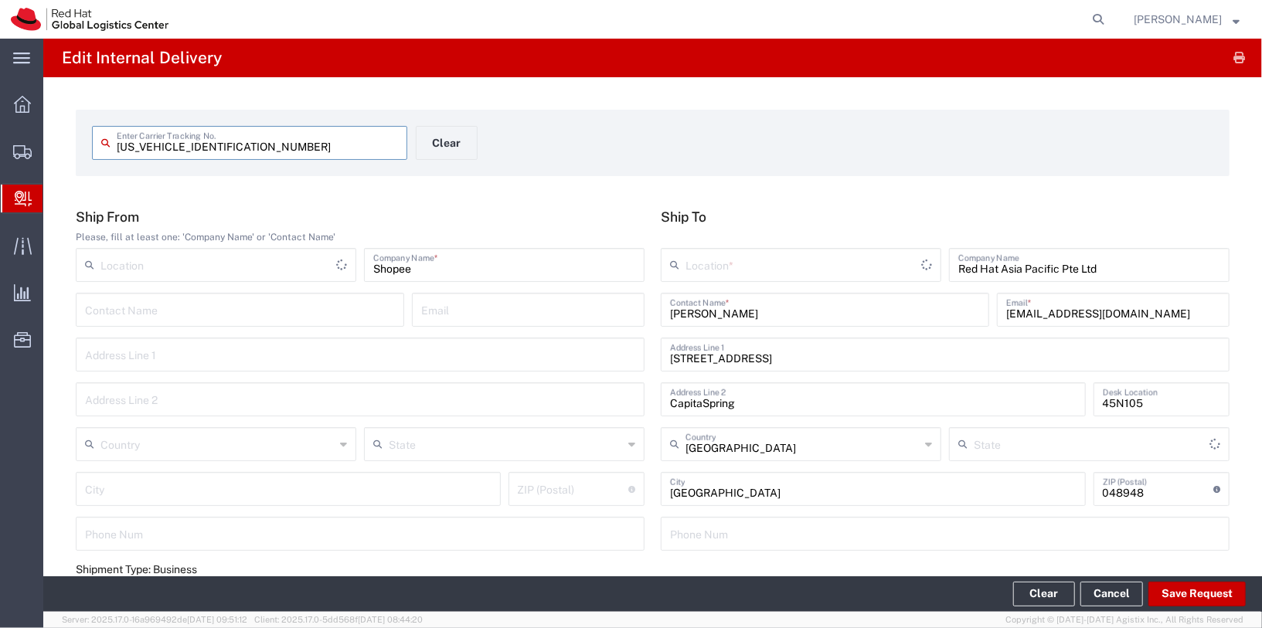
type input "Your Packaging"
type input "Local_Ground"
type input "Local Carrier"
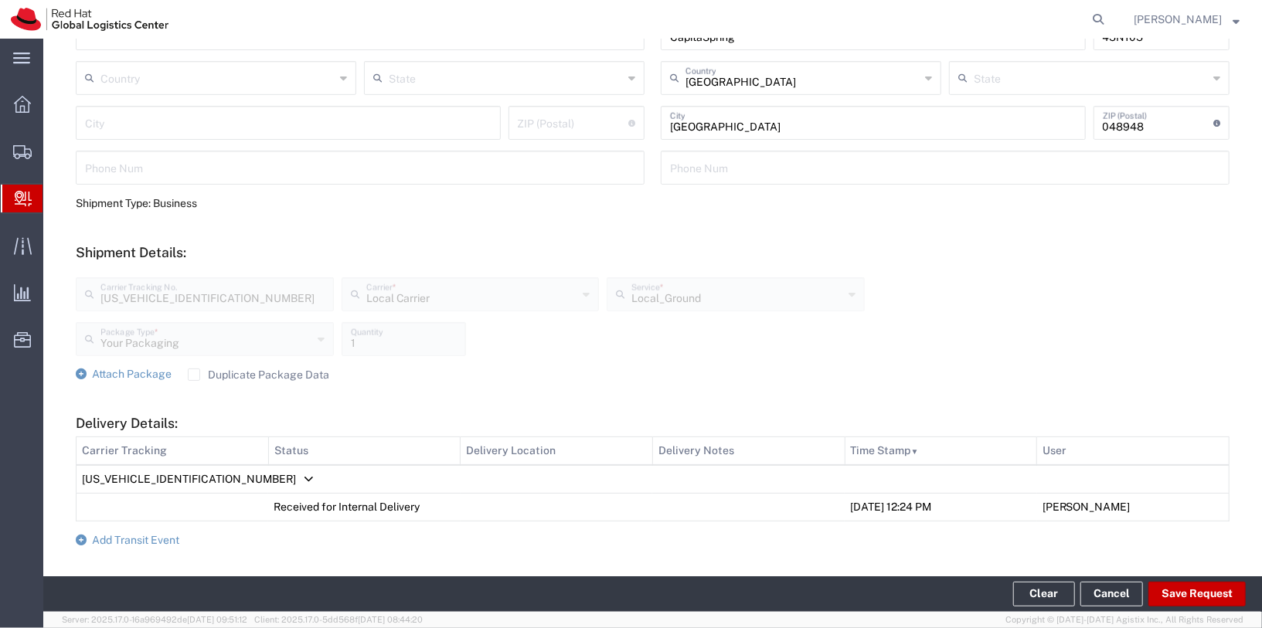
scroll to position [544, 0]
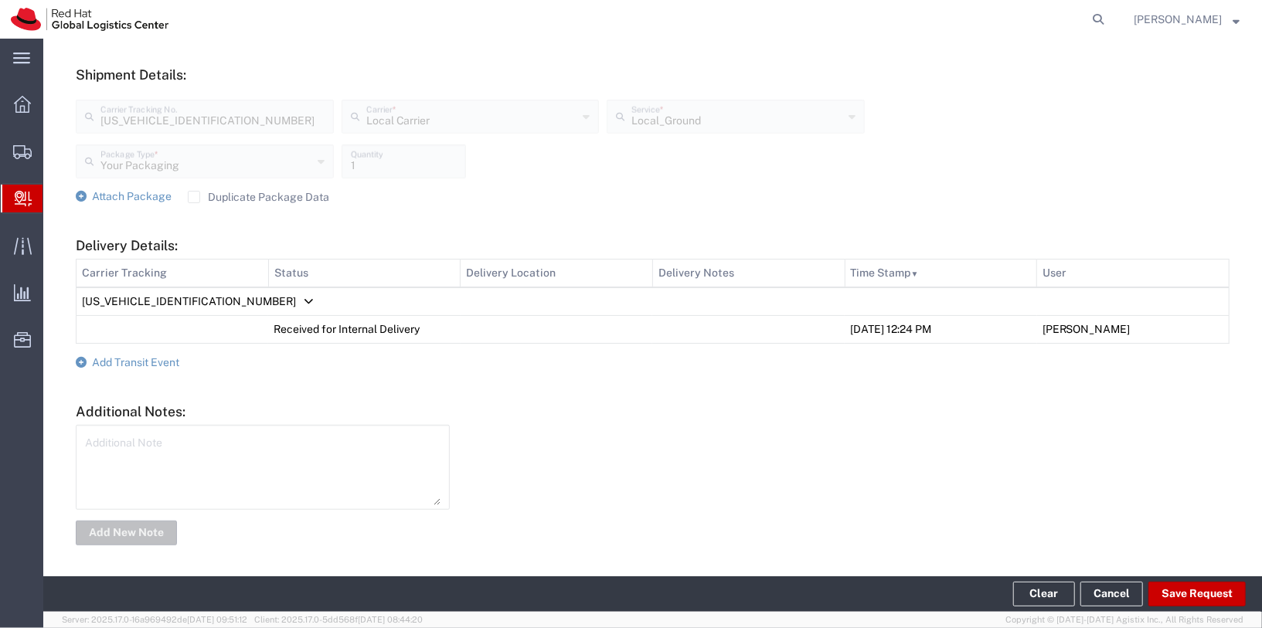
type input "RH - [GEOGRAPHIC_DATA]"
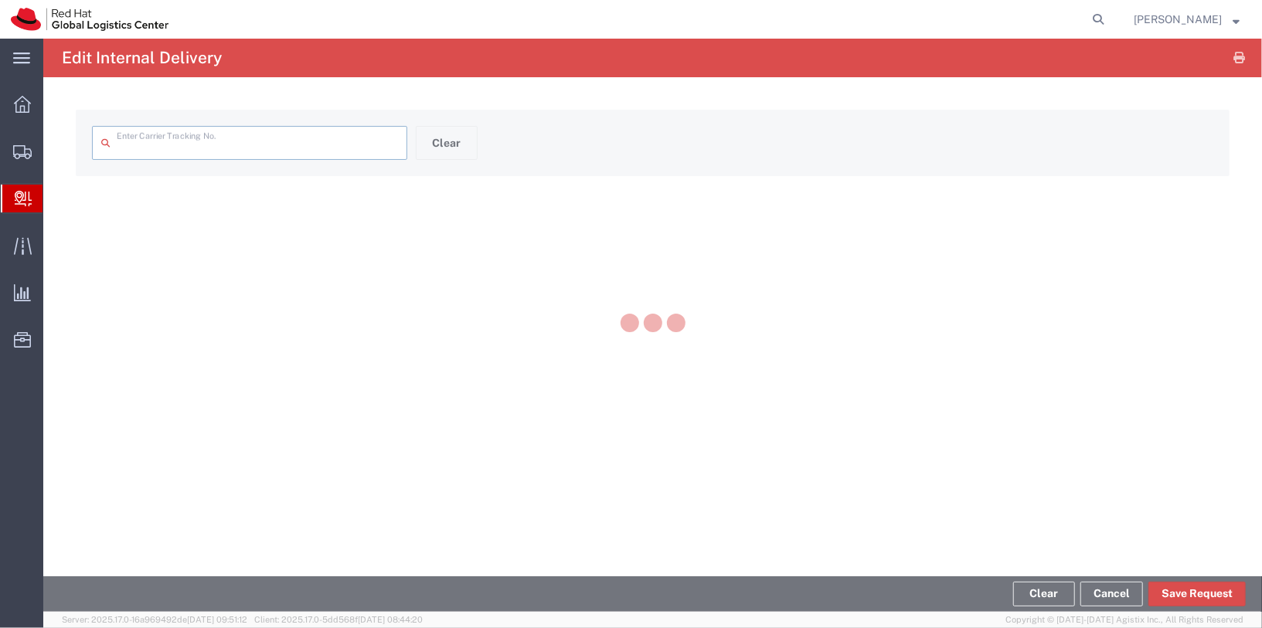
type input "[US_VEHICLE_IDENTIFICATION_NUMBER]"
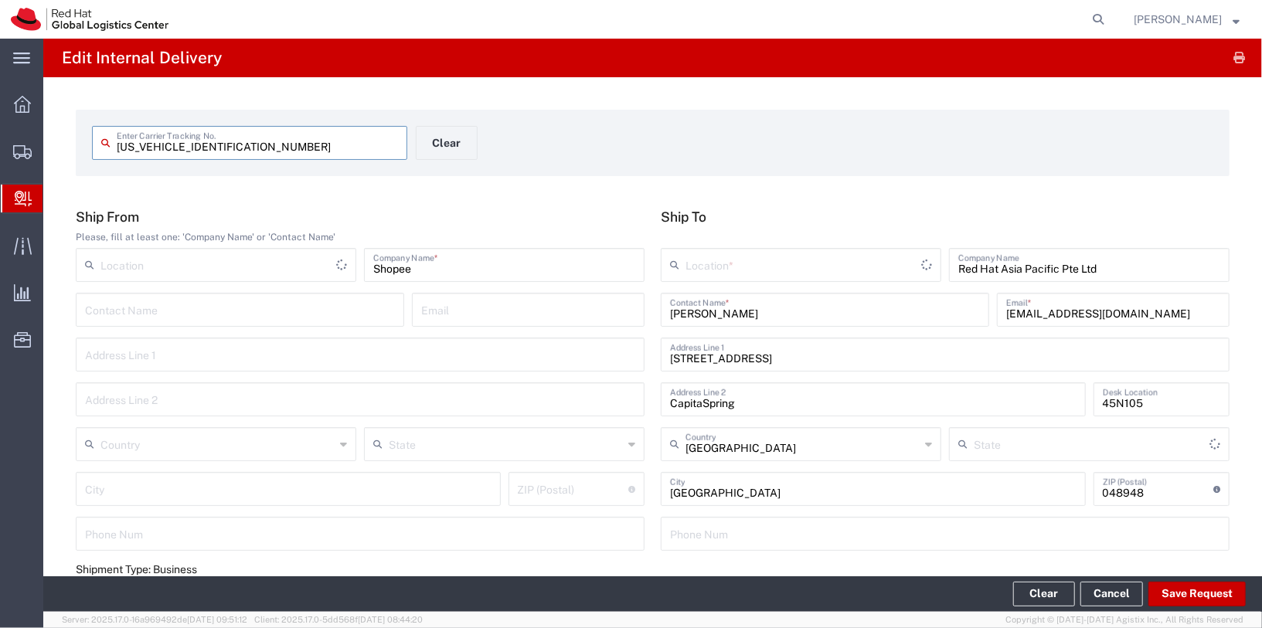
type input "Your Packaging"
type input "Local_Ground"
type input "Local Carrier"
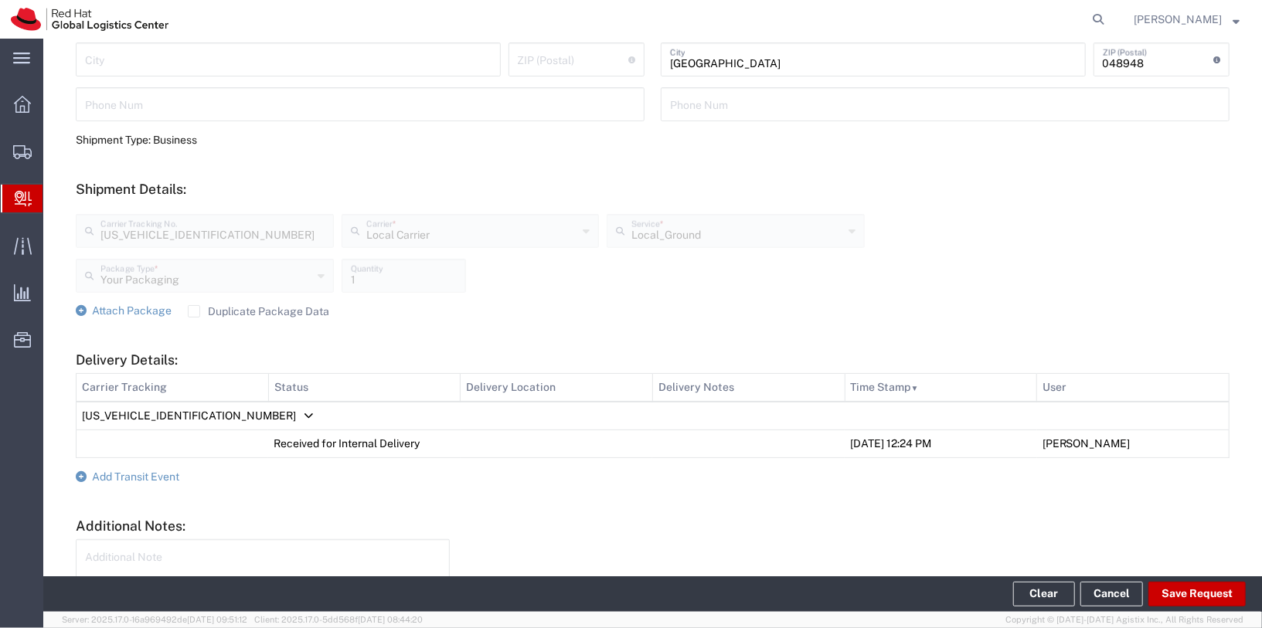
scroll to position [544, 0]
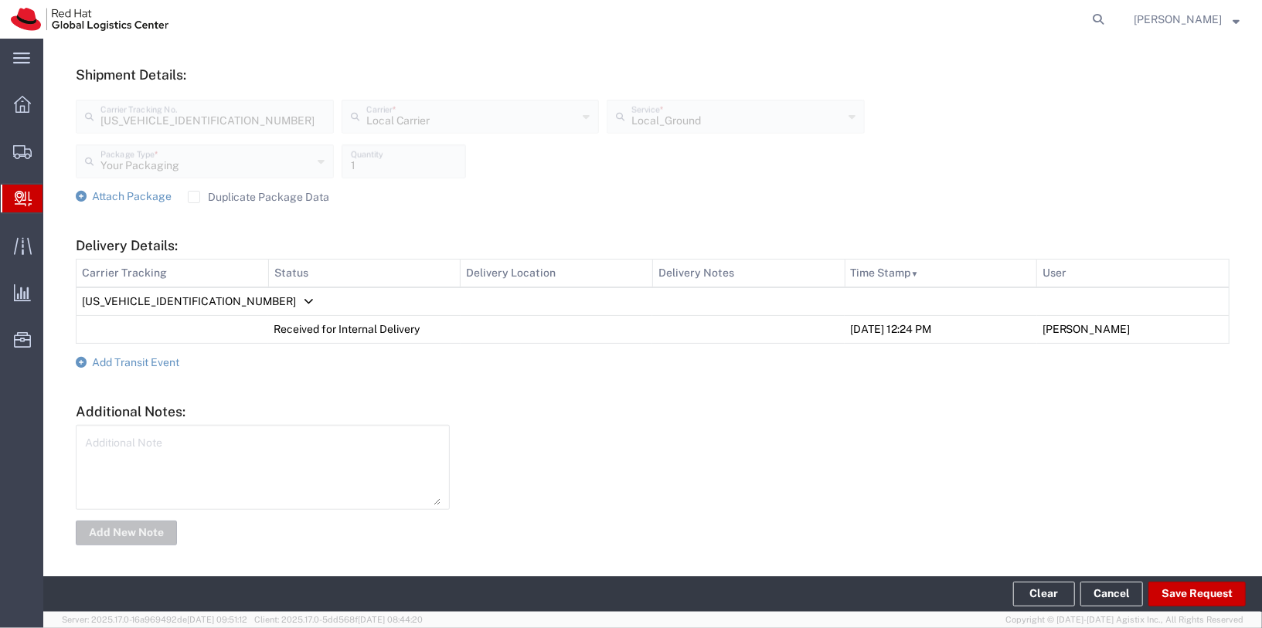
type input "RH - Singapore"
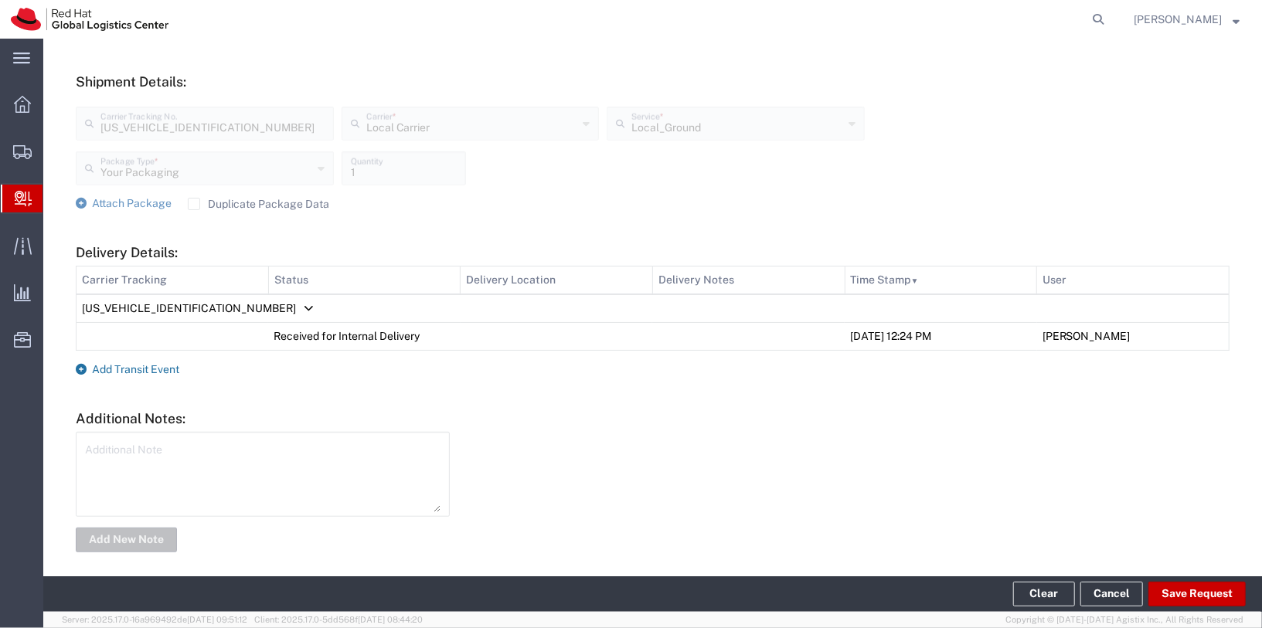
click at [133, 359] on form "Ship From Please, fill at least one: 'Company Name' or 'Contact Name' Location …" at bounding box center [653, 113] width 1154 height 883
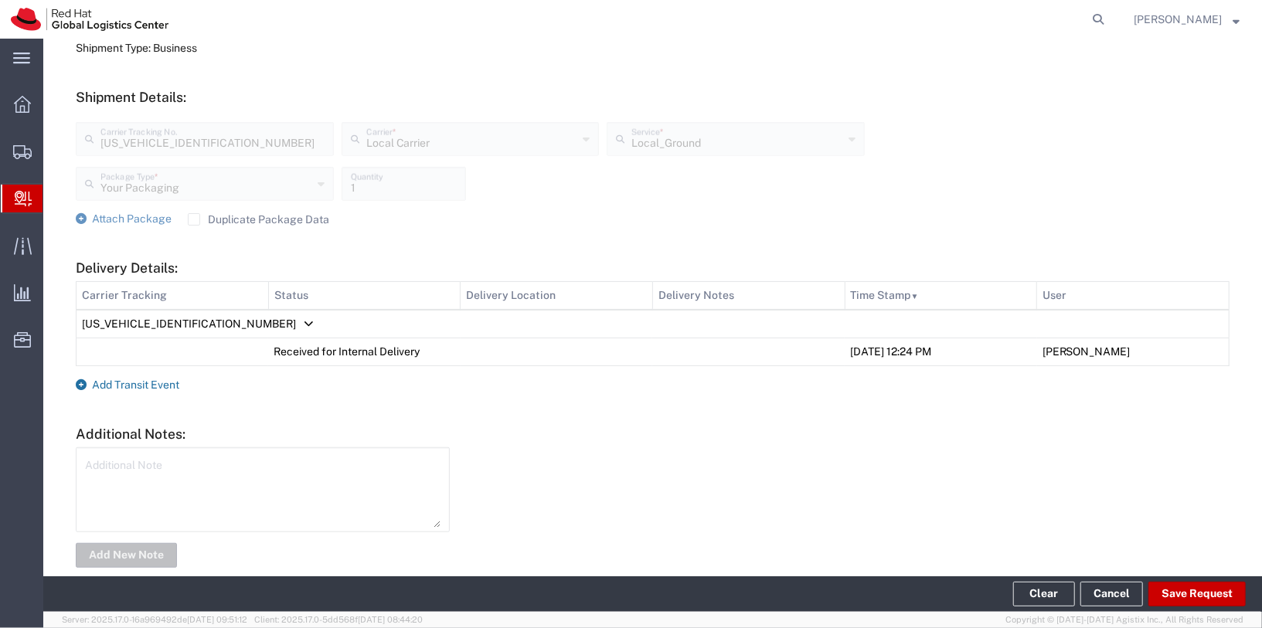
scroll to position [518, 0]
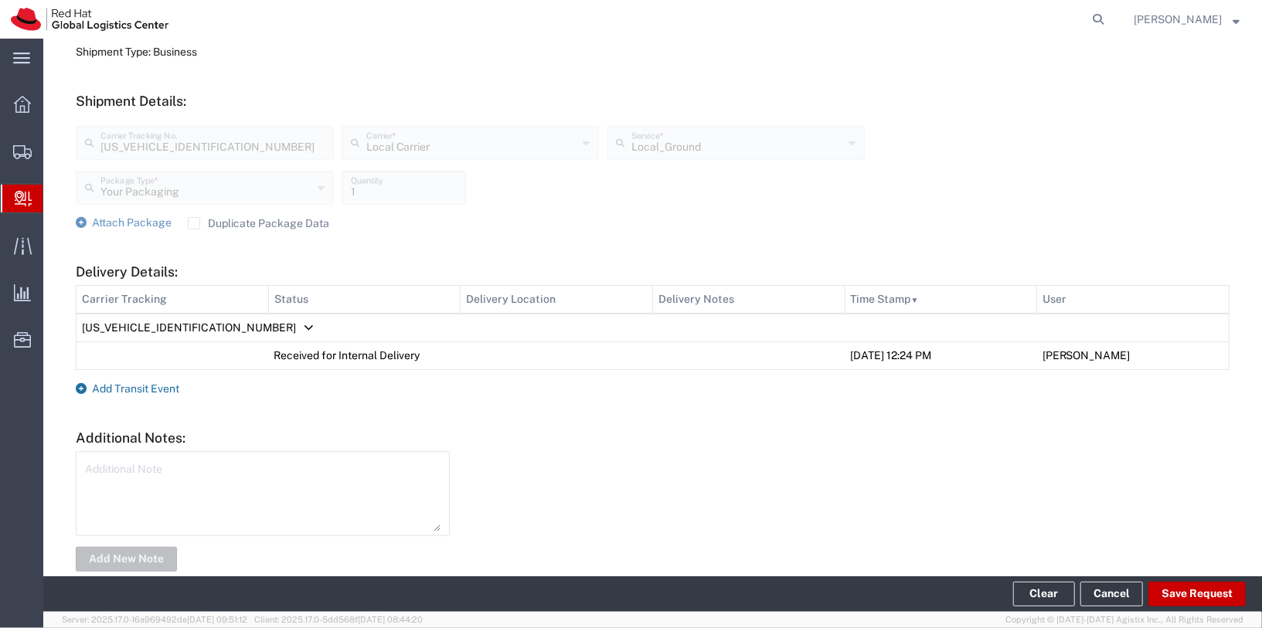
click at [137, 383] on span "Add Transit Event" at bounding box center [135, 388] width 87 height 12
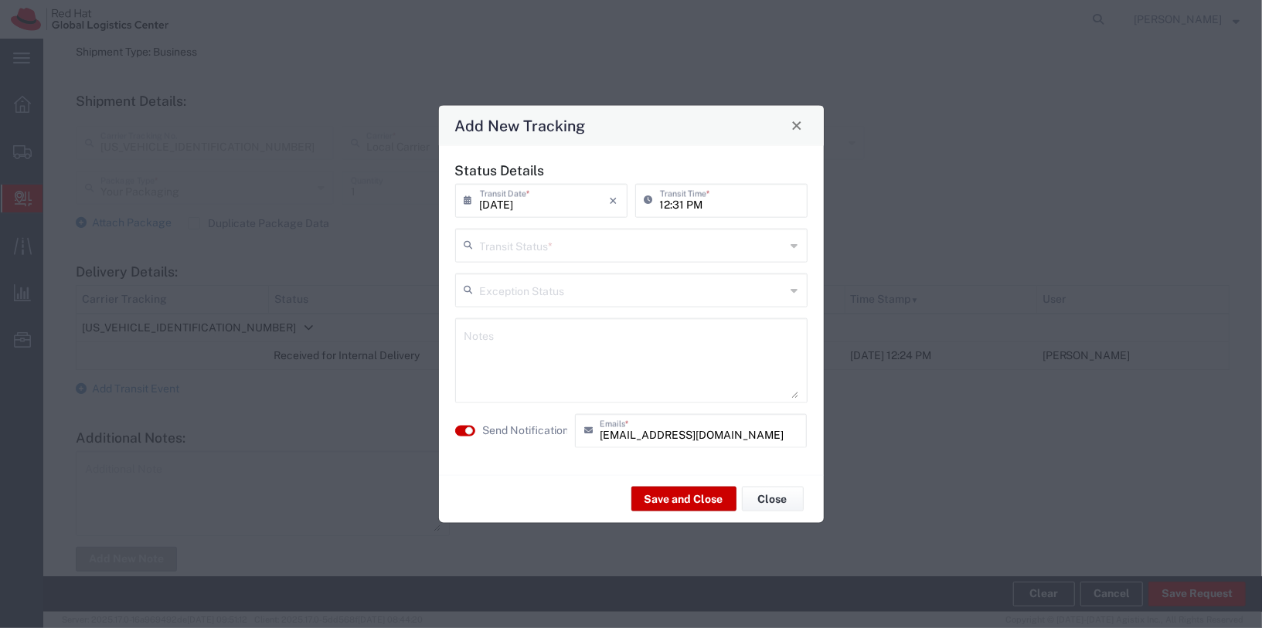
click at [638, 250] on input "text" at bounding box center [633, 243] width 306 height 27
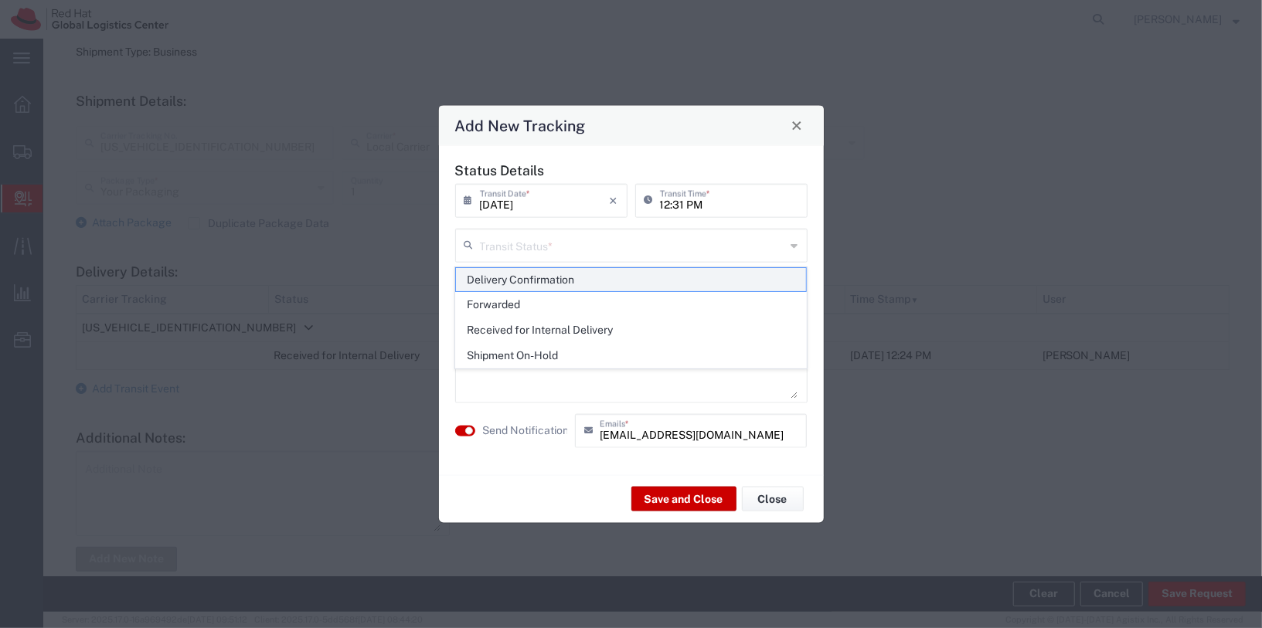
click at [600, 282] on span "Delivery Confirmation" at bounding box center [631, 280] width 350 height 24
type input "Delivery Confirmation"
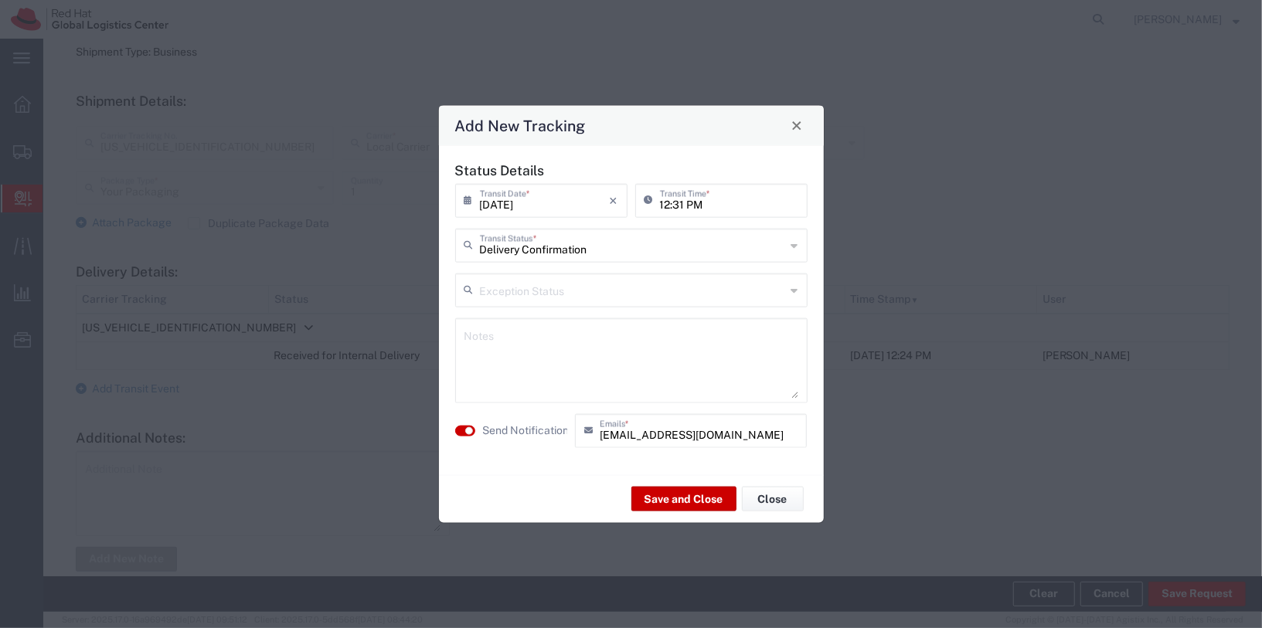
click at [598, 352] on textarea at bounding box center [631, 360] width 334 height 76
drag, startPoint x: 465, startPoint y: 436, endPoint x: 467, endPoint y: 420, distance: 16.4
click at [465, 435] on button "button" at bounding box center [465, 430] width 20 height 11
click at [494, 399] on div "Notes" at bounding box center [631, 360] width 352 height 85
click at [513, 359] on textarea at bounding box center [631, 360] width 334 height 76
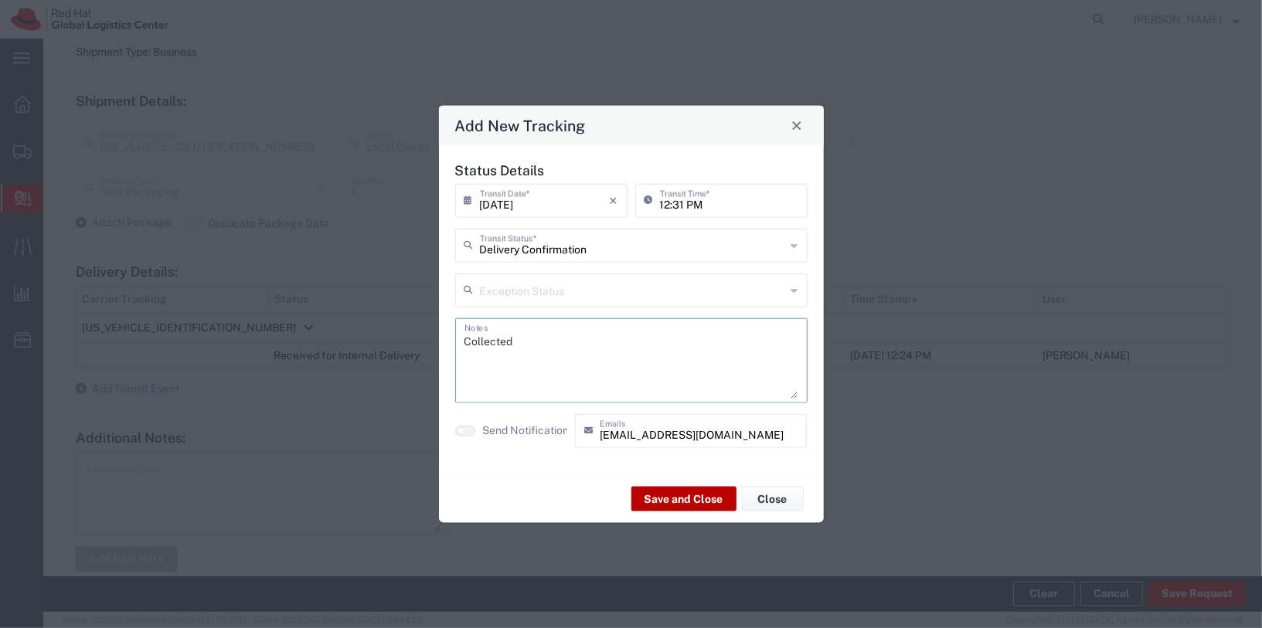
type textarea "Collected"
click at [699, 498] on button "Save and Close" at bounding box center [683, 499] width 105 height 25
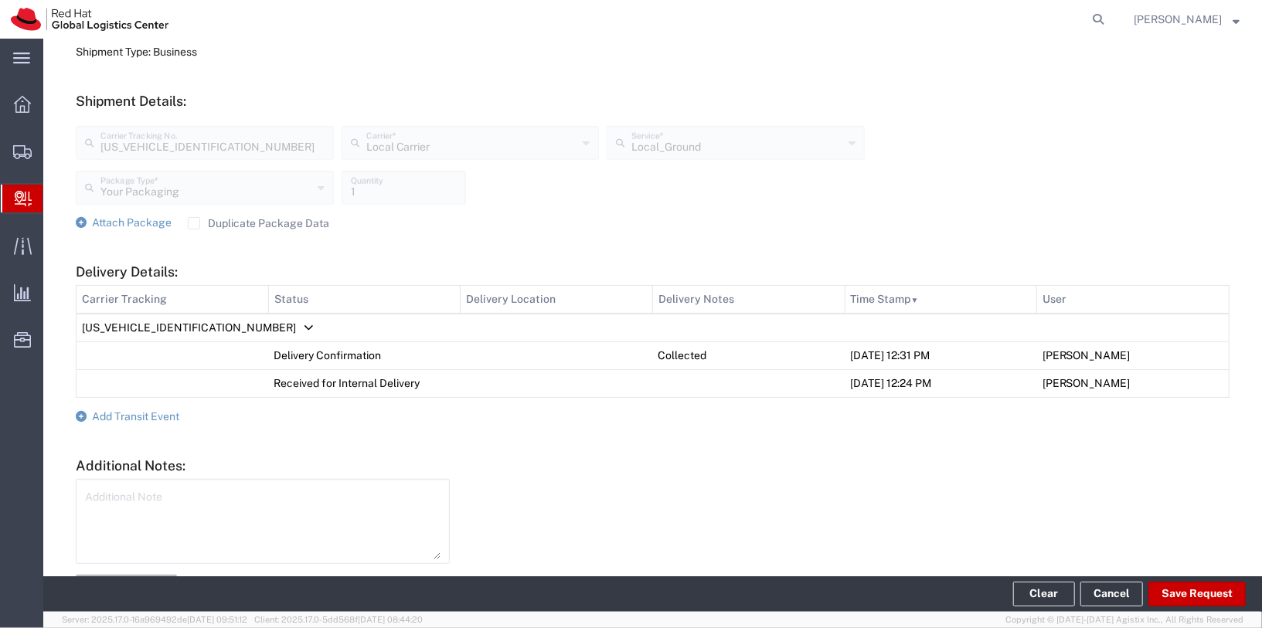
drag, startPoint x: 760, startPoint y: 484, endPoint x: 725, endPoint y: 463, distance: 41.6
click at [759, 483] on div at bounding box center [847, 539] width 780 height 121
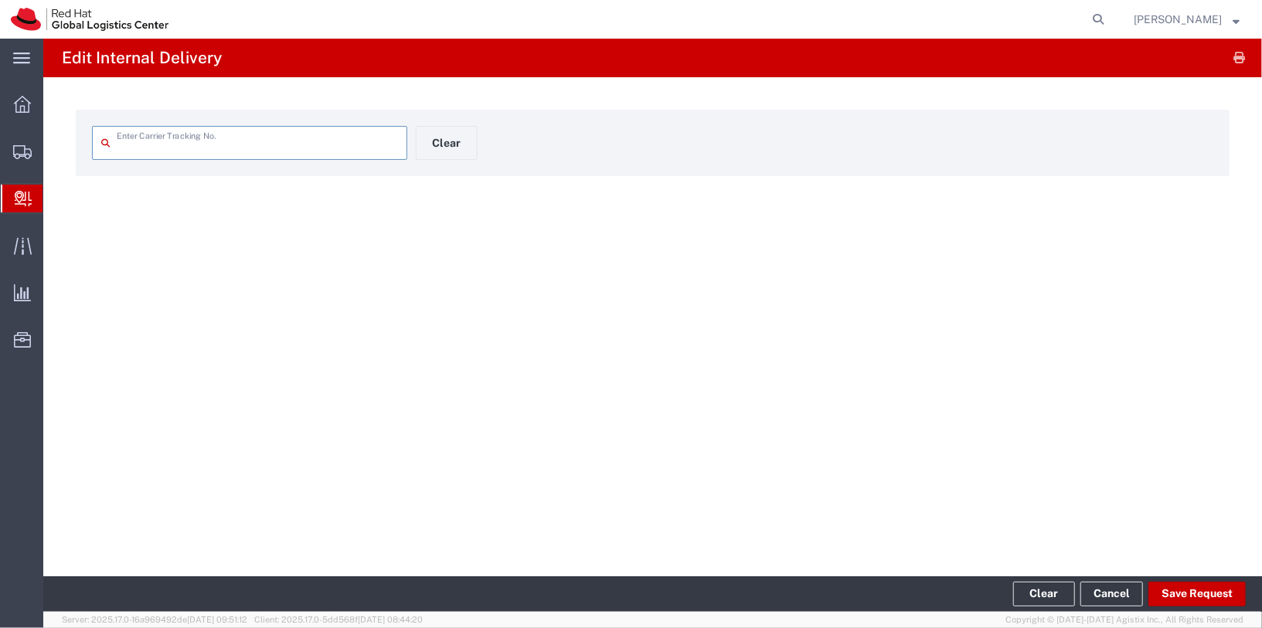
type input "[US_VEHICLE_IDENTIFICATION_NUMBER]"
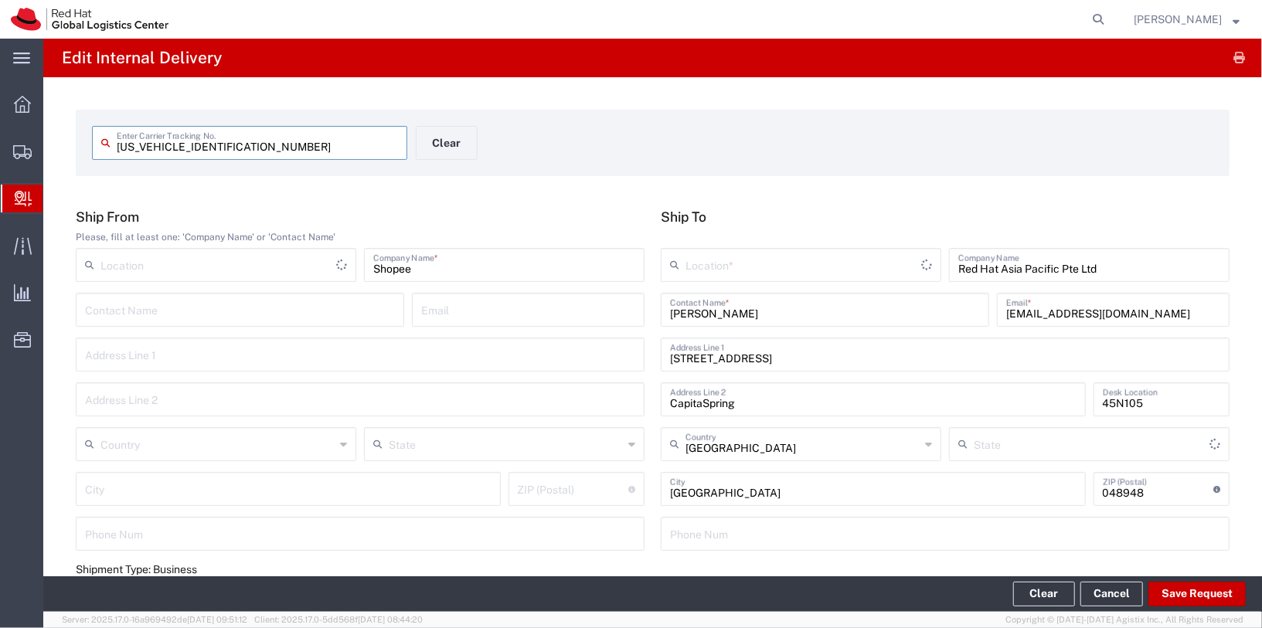
type input "Your Packaging"
type input "Local_Ground"
type input "Local Carrier"
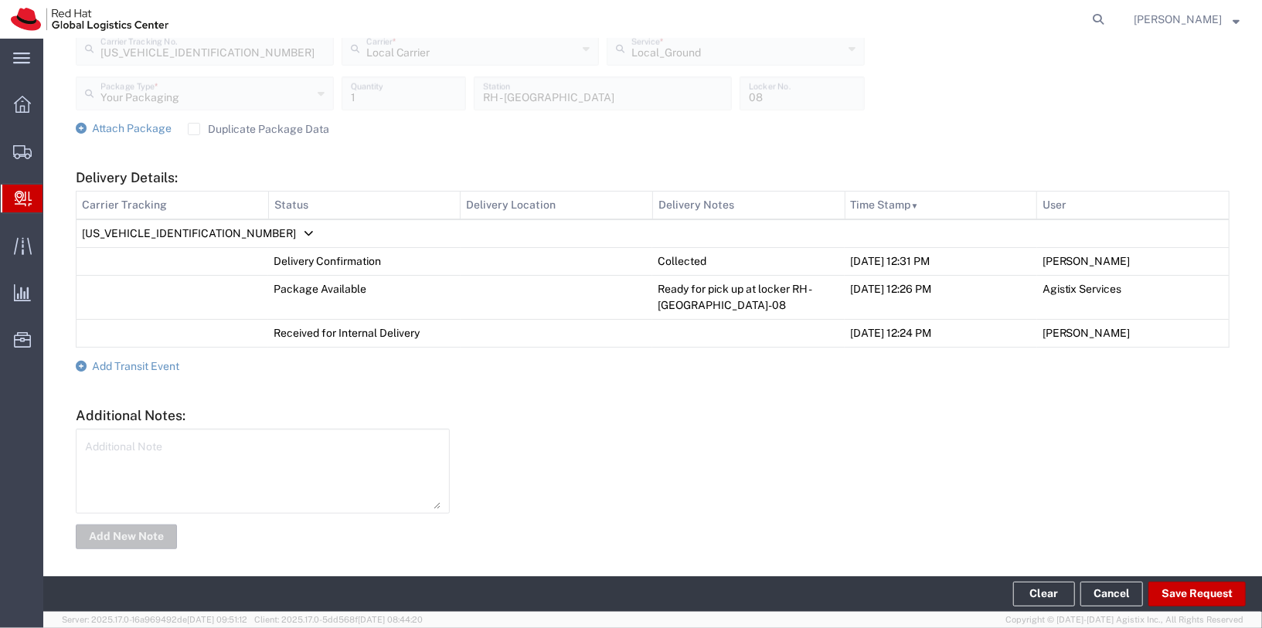
scroll to position [615, 0]
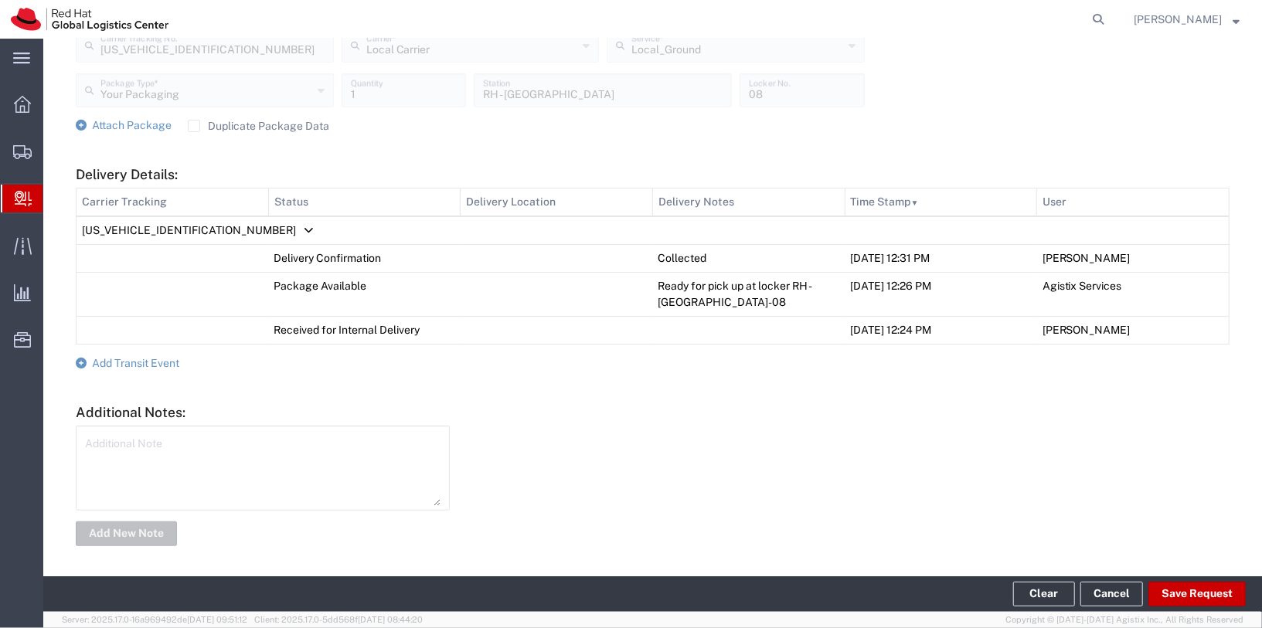
type input "RH - [GEOGRAPHIC_DATA]"
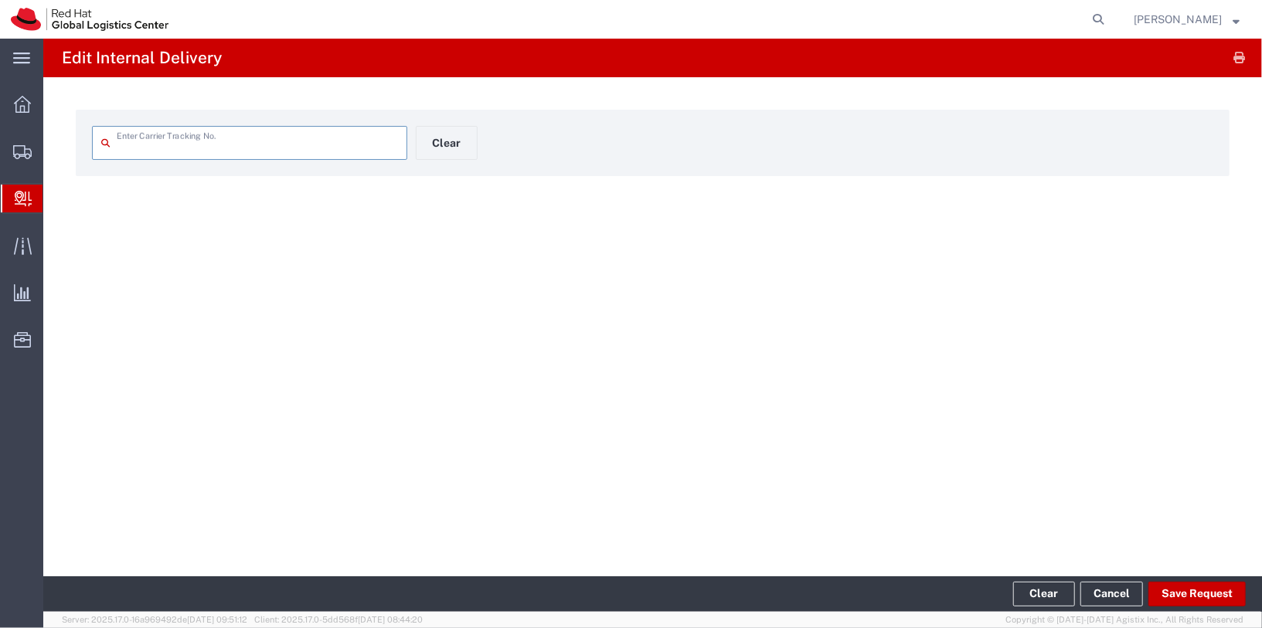
type input "[US_VEHICLE_IDENTIFICATION_NUMBER]"
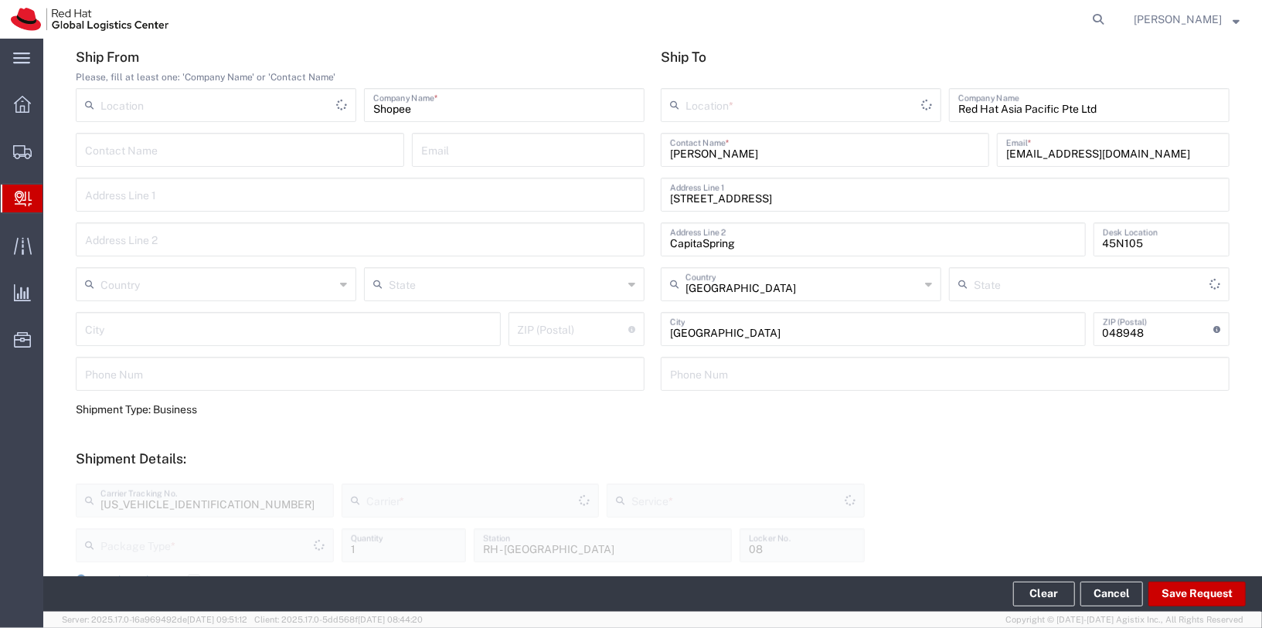
type input "Your Packaging"
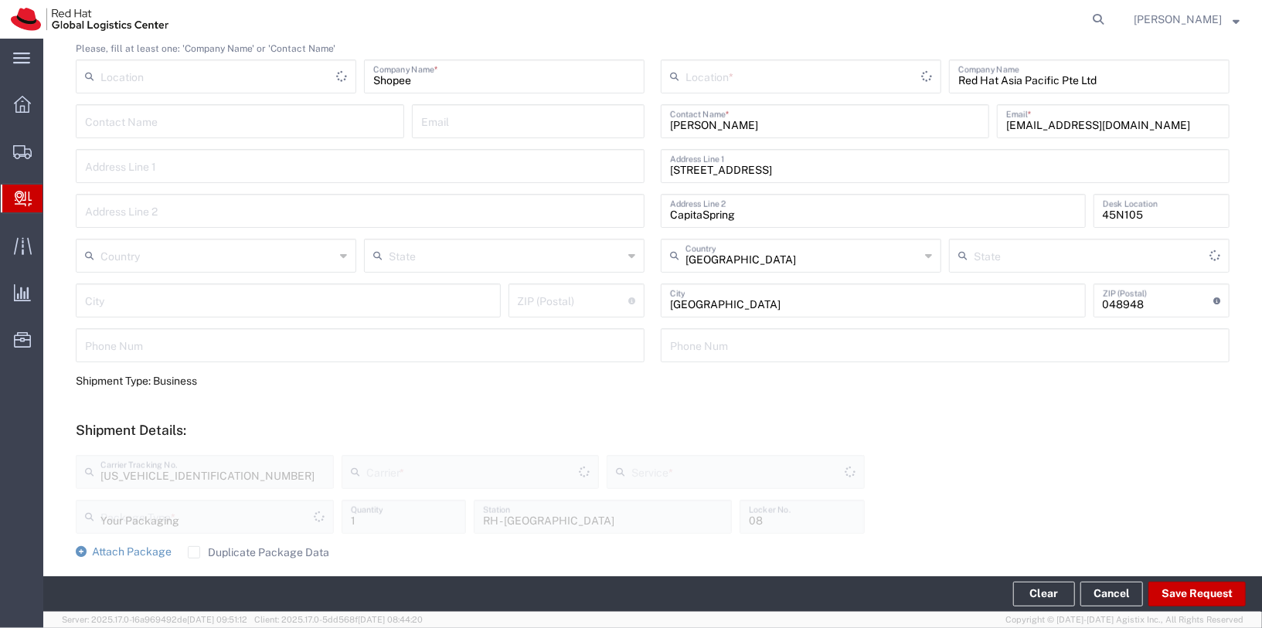
type input "Local_Ground"
type input "Local Carrier"
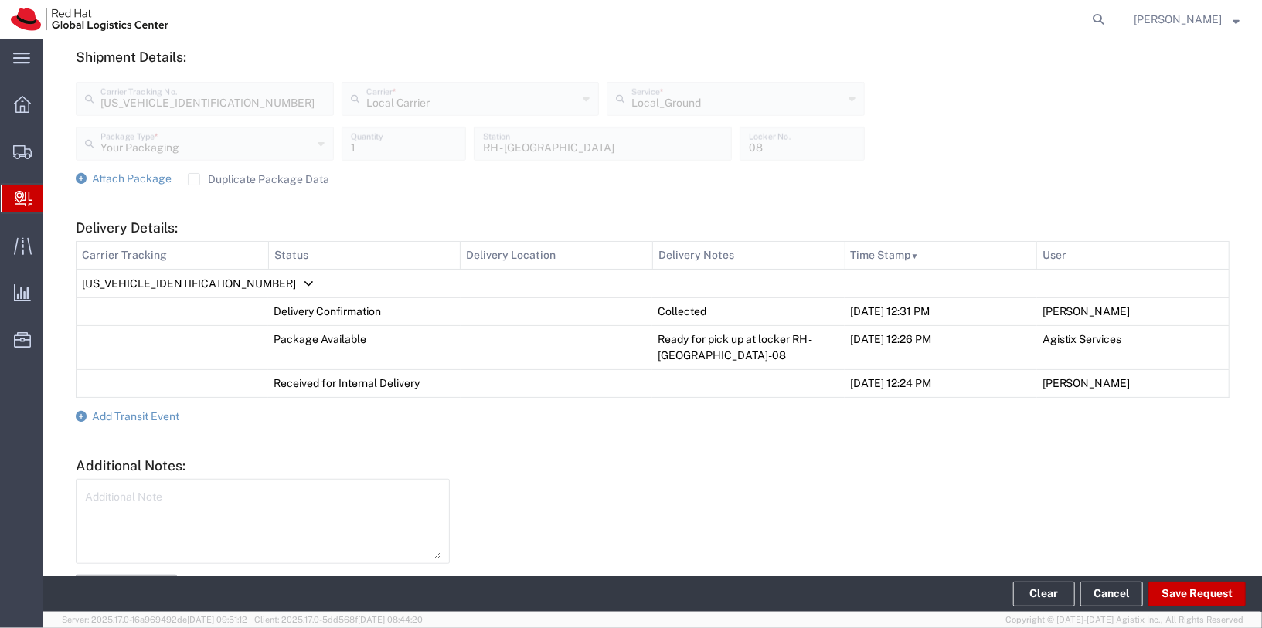
scroll to position [615, 0]
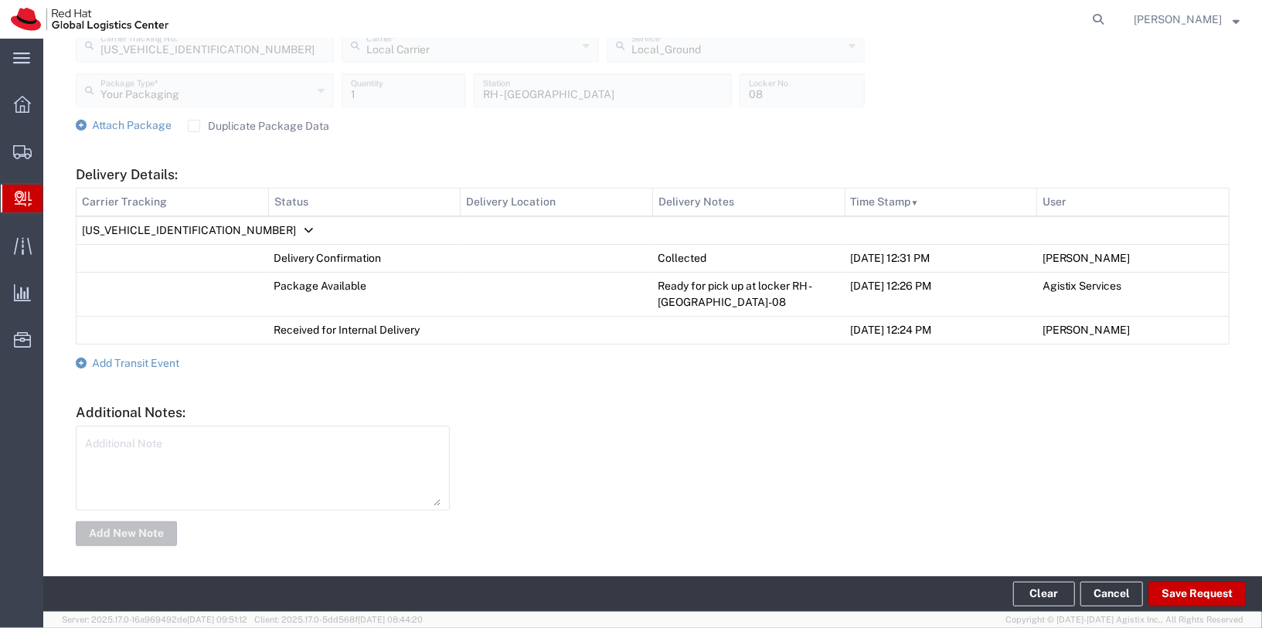
type input "RH - [GEOGRAPHIC_DATA]"
